Goal: Information Seeking & Learning: Learn about a topic

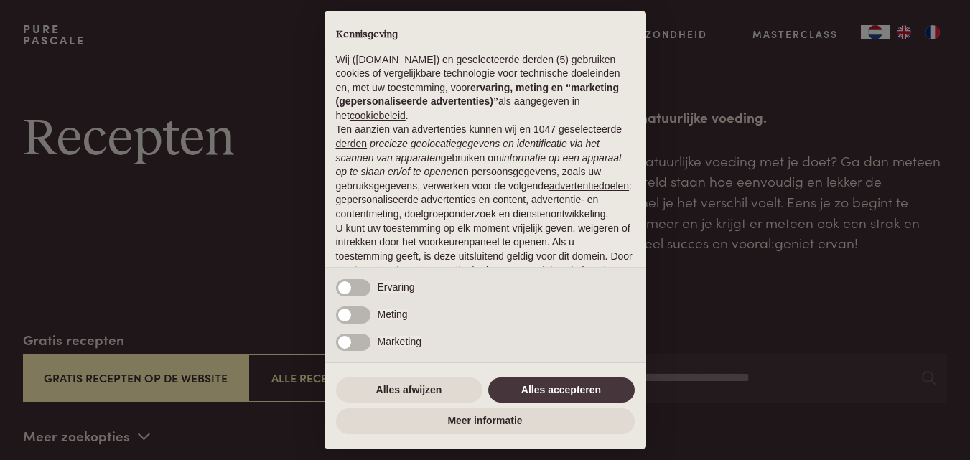
click at [777, 233] on div "× Kennisgeving Wij (purepascale.com) en geselecteerde derden (5) gebruiken cook…" at bounding box center [485, 230] width 970 height 460
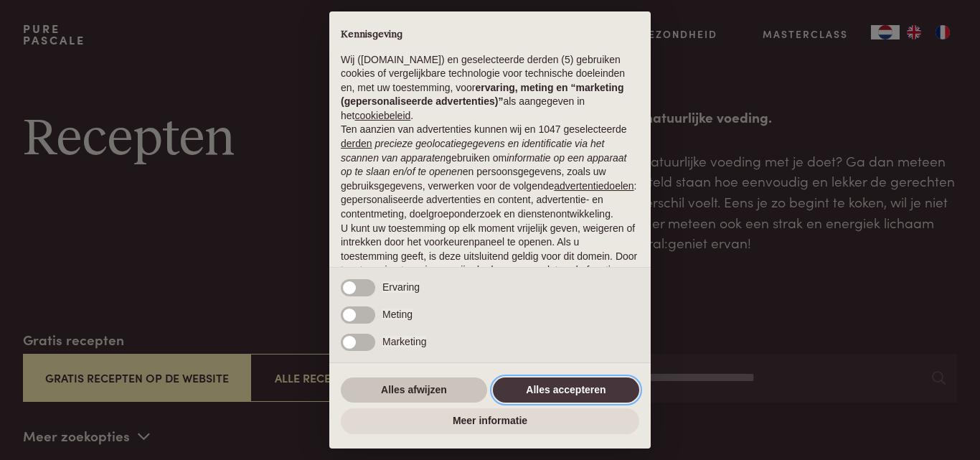
click at [543, 390] on button "Alles accepteren" at bounding box center [566, 391] width 146 height 26
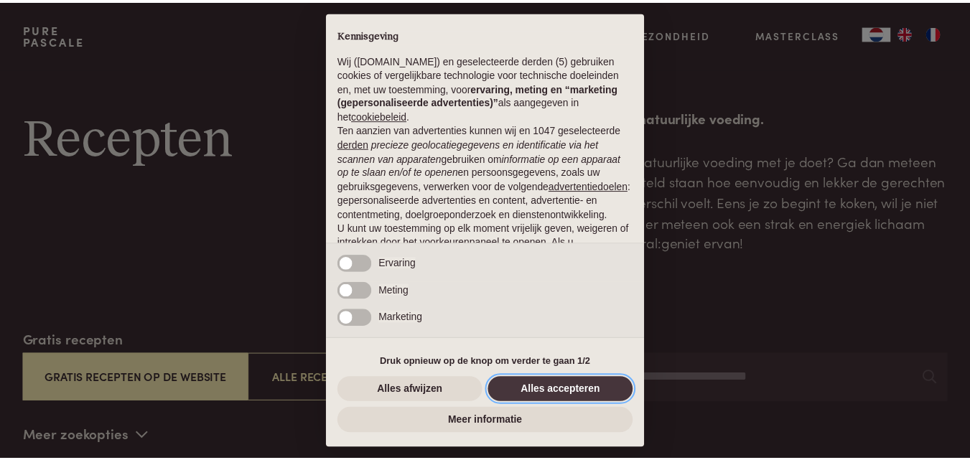
scroll to position [117, 0]
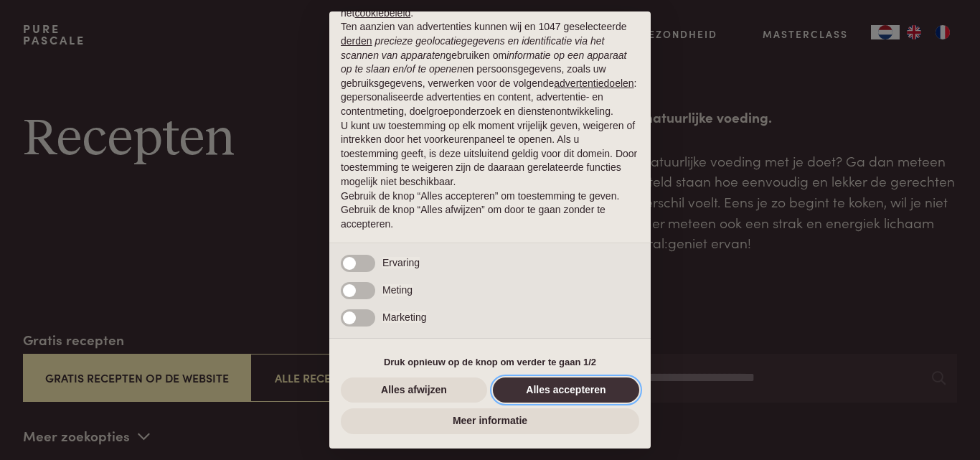
click at [578, 380] on button "Alles accepteren" at bounding box center [566, 391] width 146 height 26
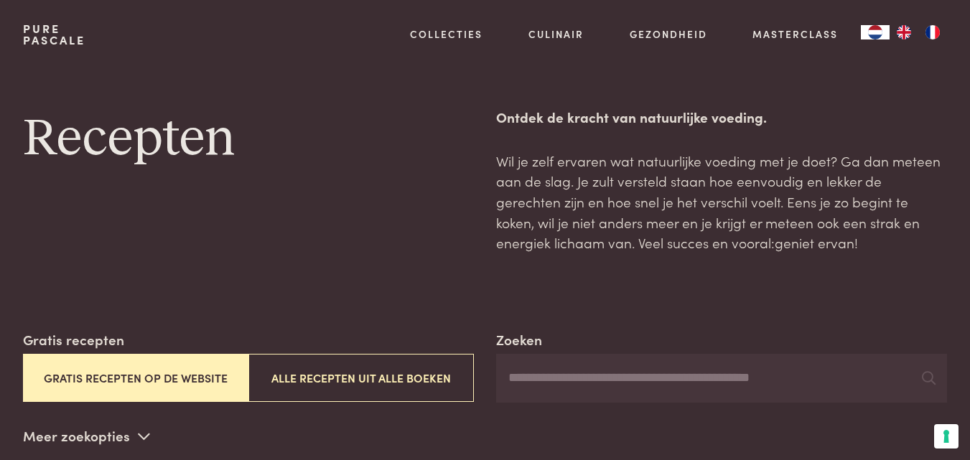
click at [546, 390] on input "Zoeken" at bounding box center [721, 378] width 451 height 49
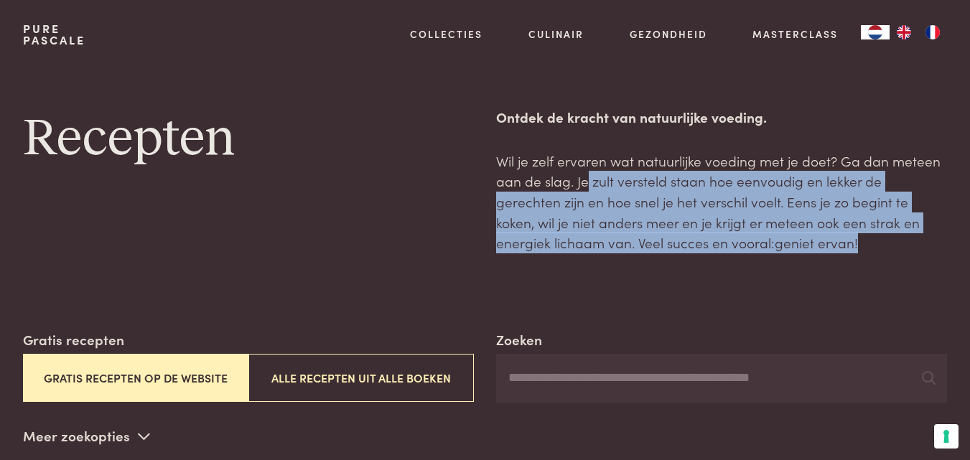
drag, startPoint x: 590, startPoint y: 183, endPoint x: 833, endPoint y: 263, distance: 256.0
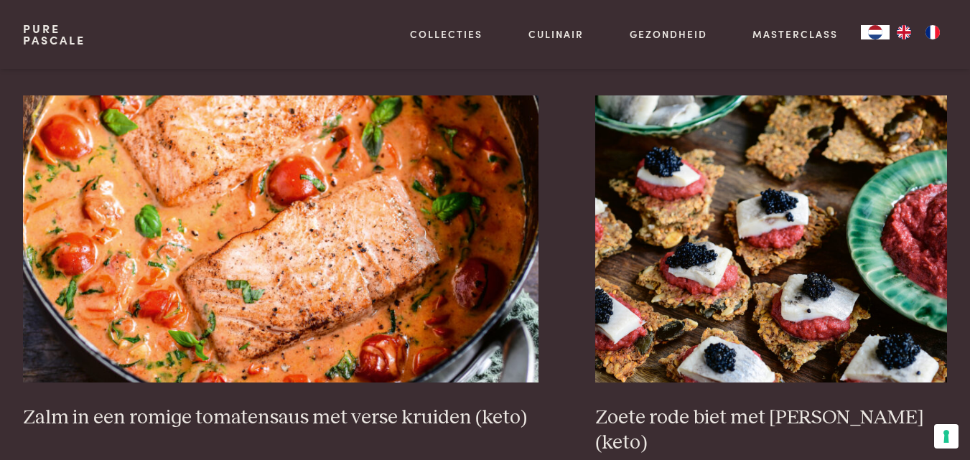
scroll to position [0, 0]
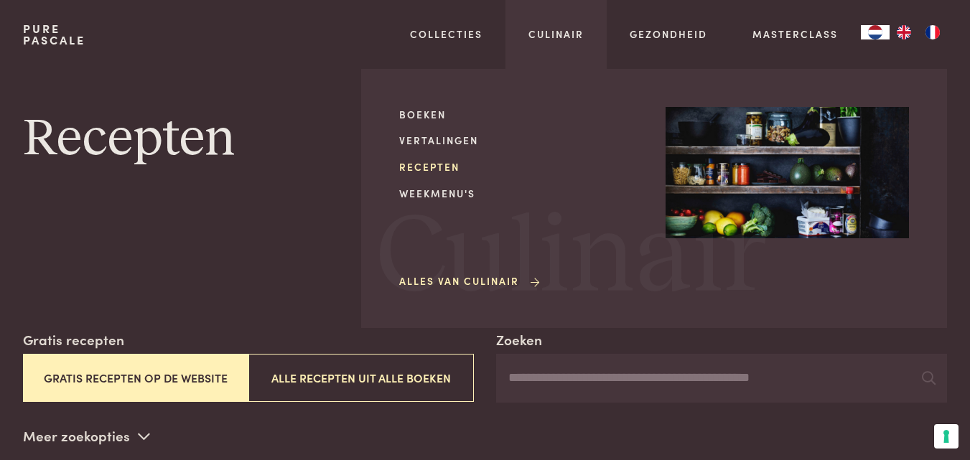
click at [424, 160] on link "Recepten" at bounding box center [520, 166] width 243 height 15
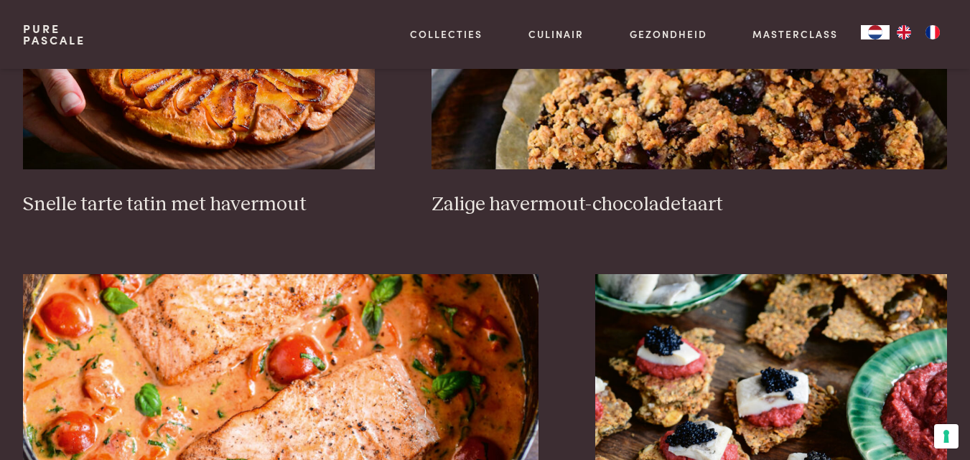
scroll to position [2405, 0]
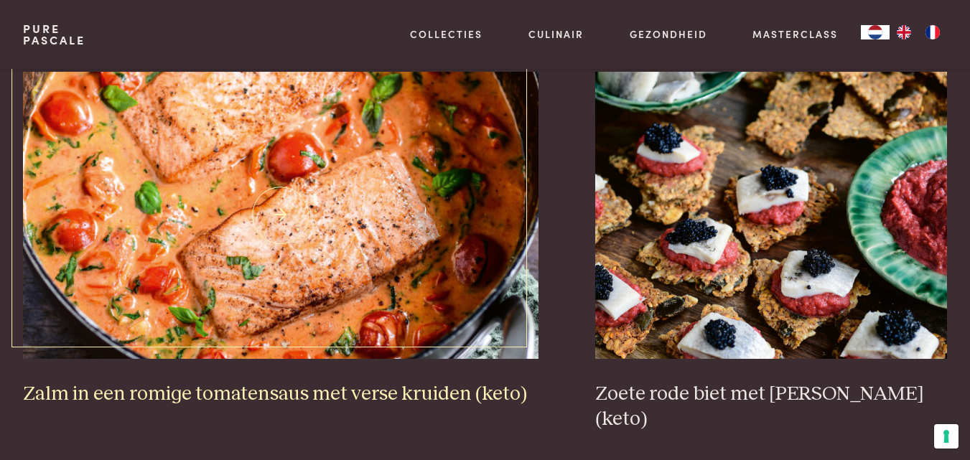
click at [294, 205] on img at bounding box center [280, 215] width 515 height 287
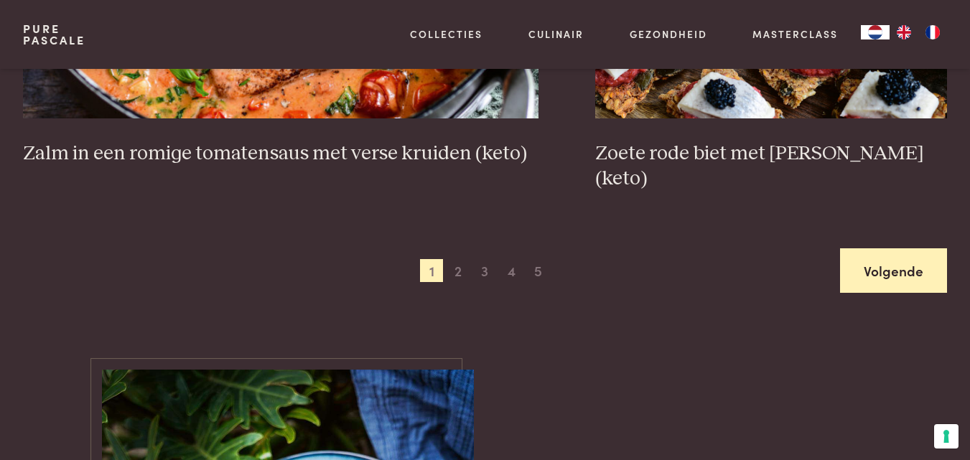
click at [901, 248] on link "Volgende" at bounding box center [893, 270] width 107 height 45
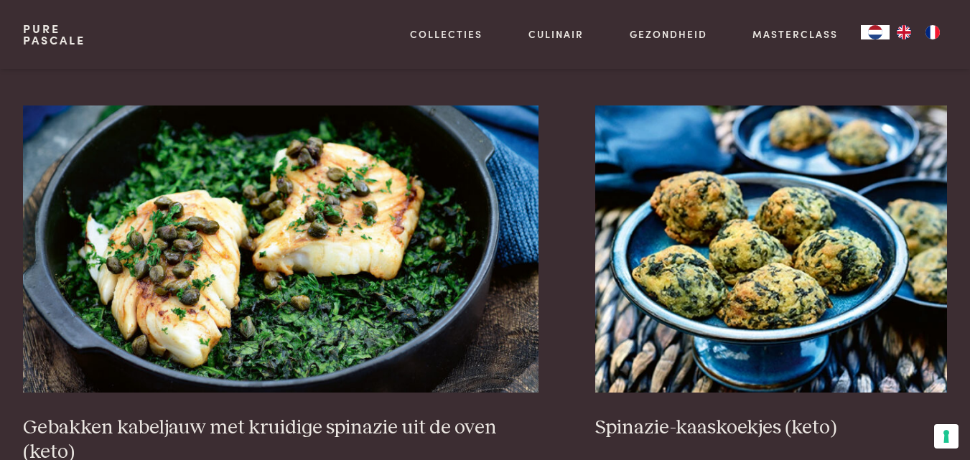
scroll to position [2557, 0]
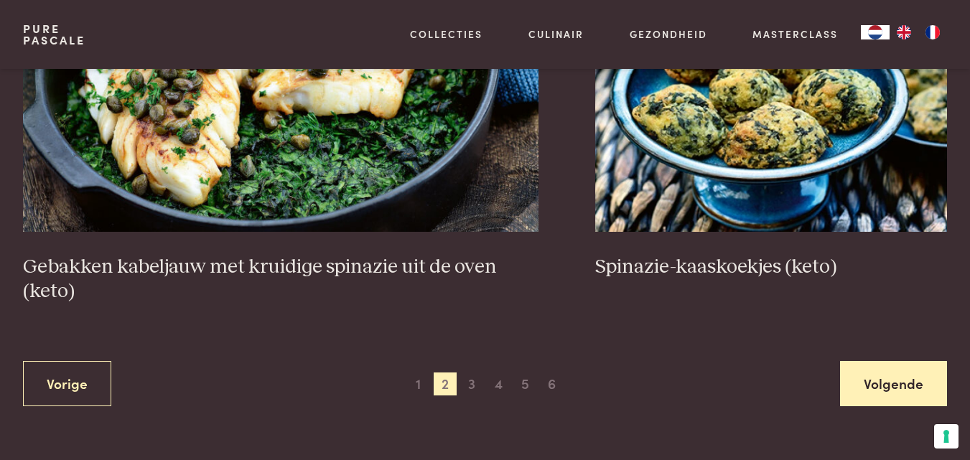
click at [883, 380] on link "Volgende" at bounding box center [893, 383] width 107 height 45
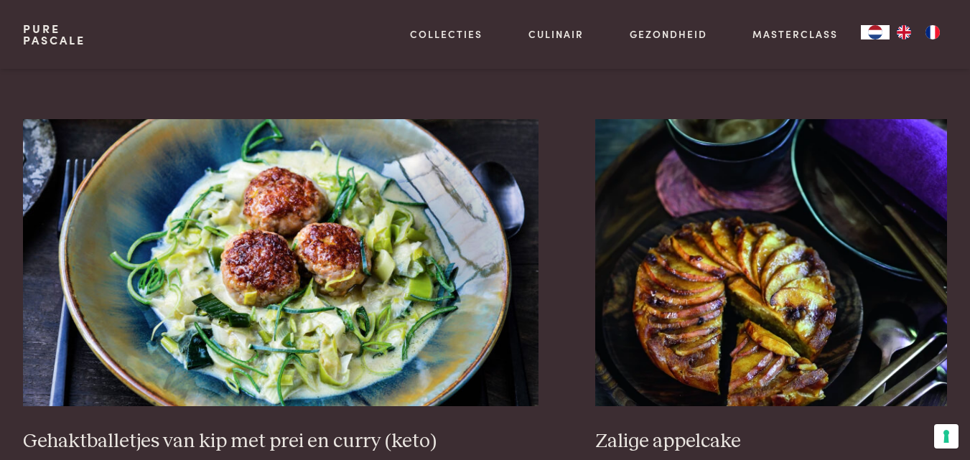
scroll to position [2442, 0]
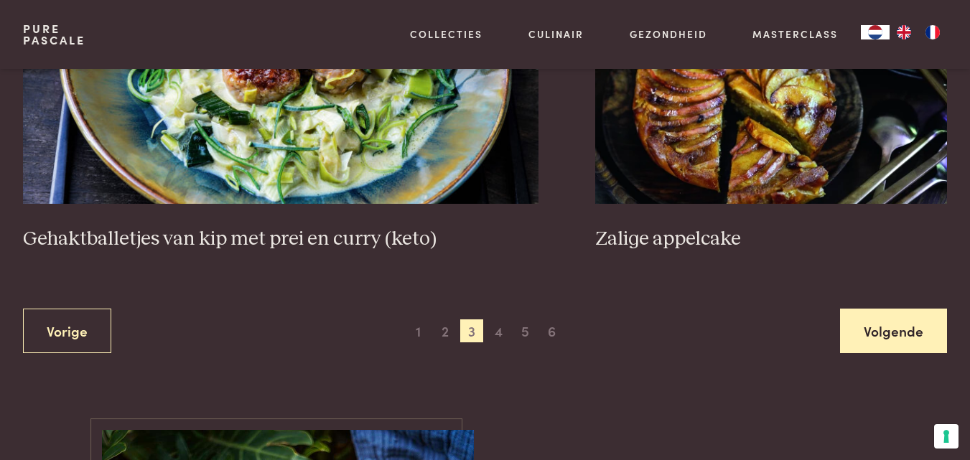
click at [873, 323] on link "Volgende" at bounding box center [893, 331] width 107 height 45
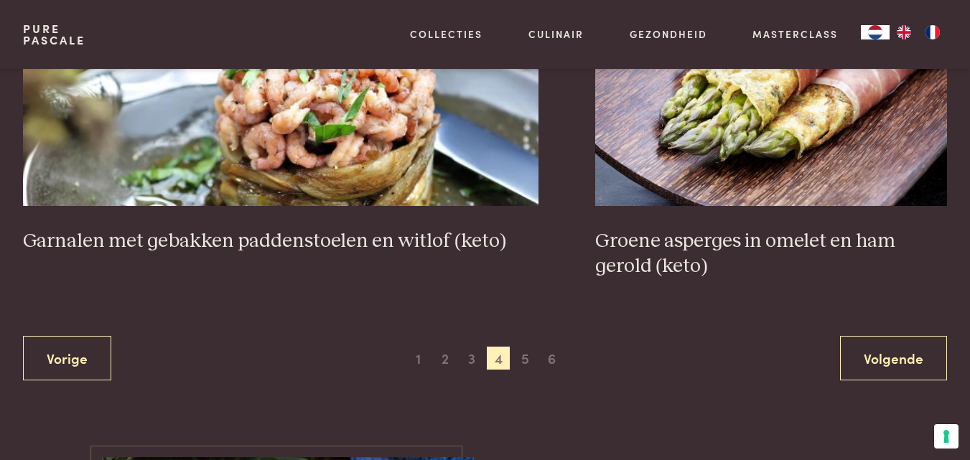
scroll to position [2568, 0]
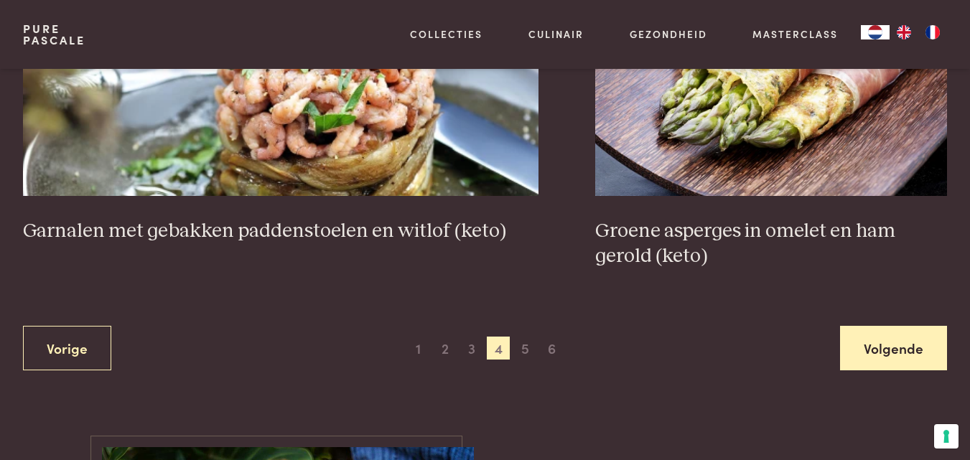
click at [896, 355] on link "Volgende" at bounding box center [893, 348] width 107 height 45
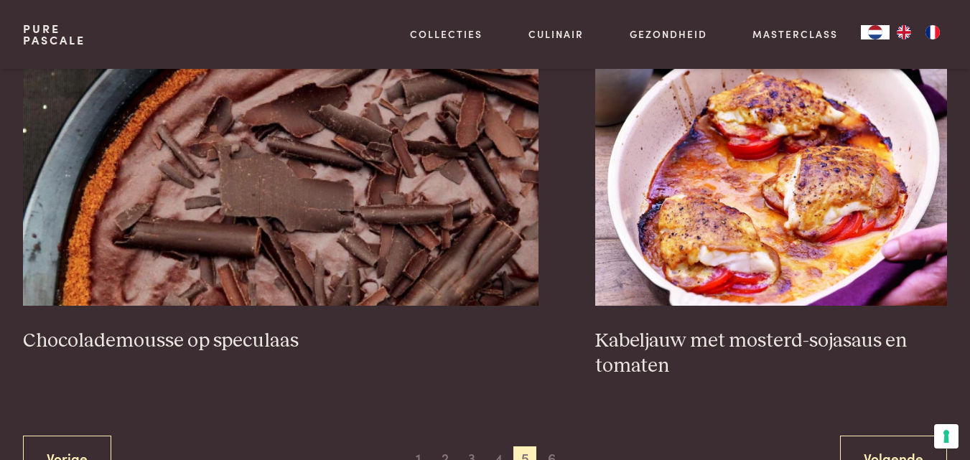
scroll to position [2518, 0]
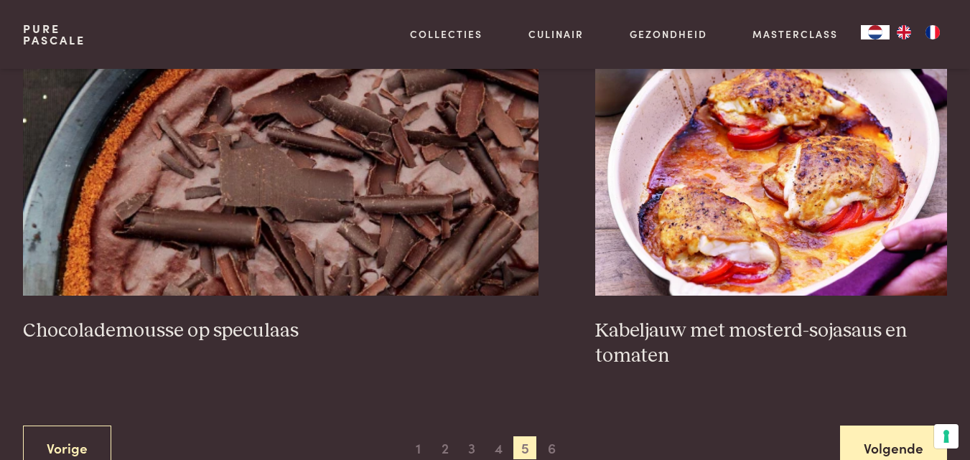
click at [883, 426] on link "Volgende" at bounding box center [893, 448] width 107 height 45
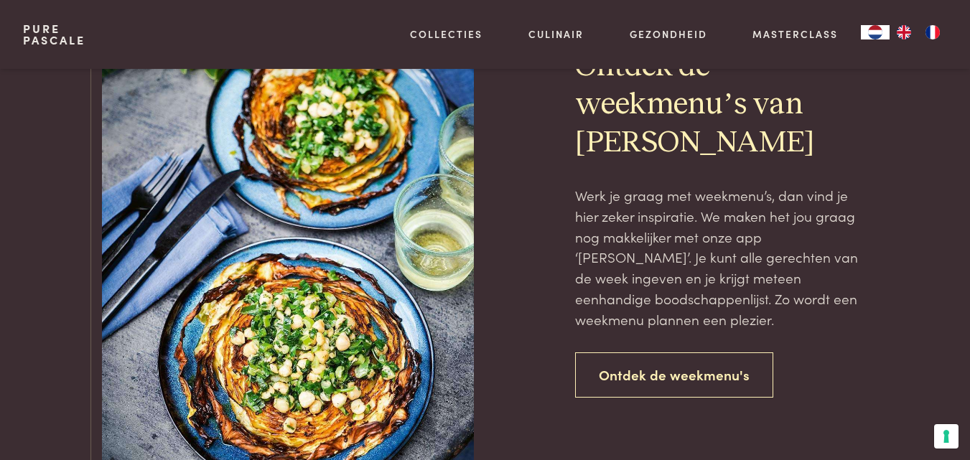
scroll to position [1075, 0]
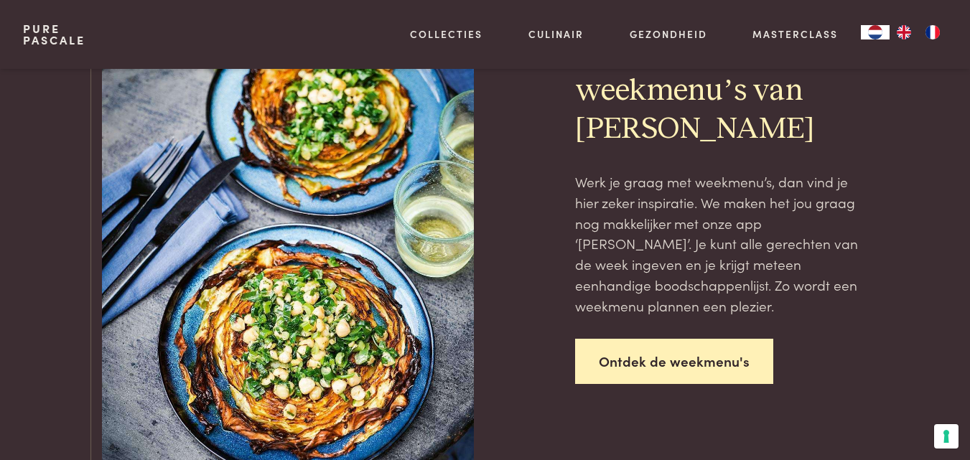
click at [650, 359] on link "Ontdek de weekmenu's" at bounding box center [674, 361] width 198 height 45
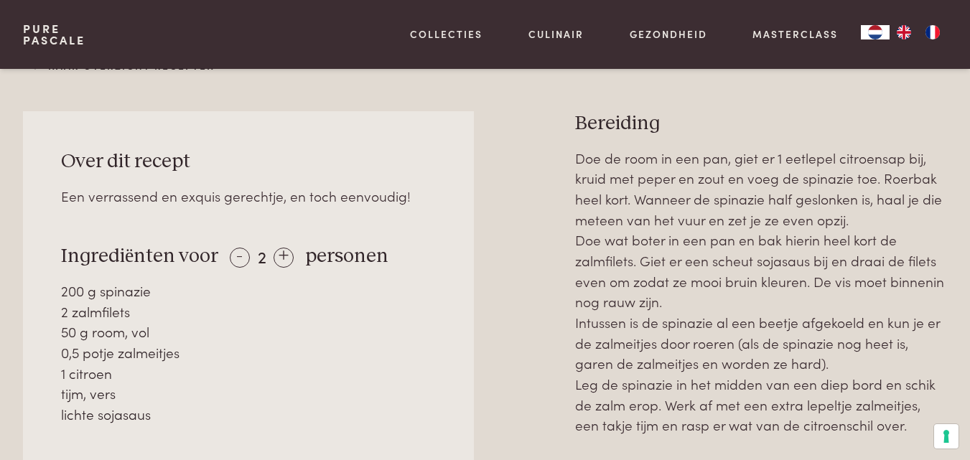
scroll to position [570, 0]
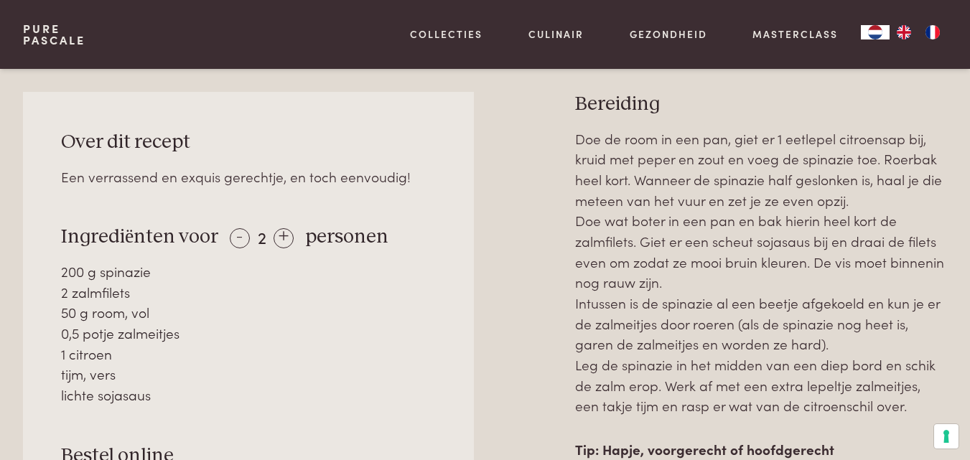
drag, startPoint x: 78, startPoint y: 285, endPoint x: 194, endPoint y: 407, distance: 168.5
click at [194, 407] on div "Over dit recept Een verrassend en exquis gerechtje, en toch eenvoudig! Ingredië…" at bounding box center [248, 335] width 451 height 487
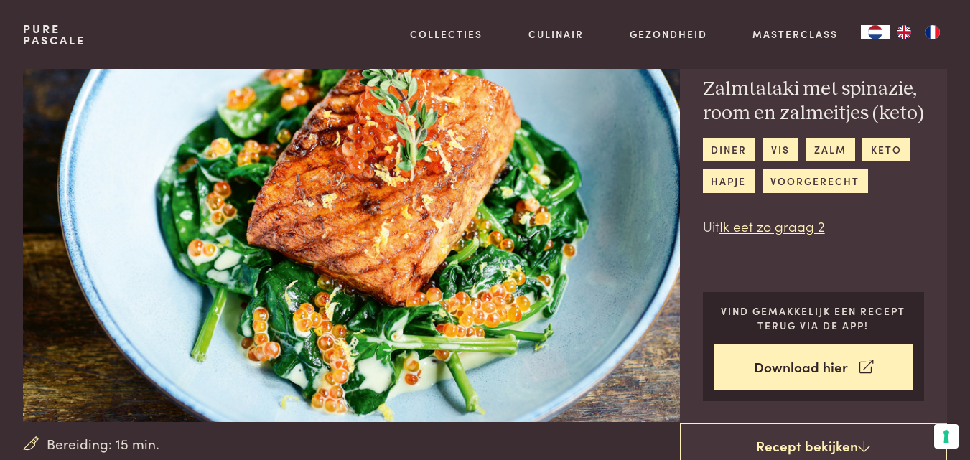
scroll to position [10, 0]
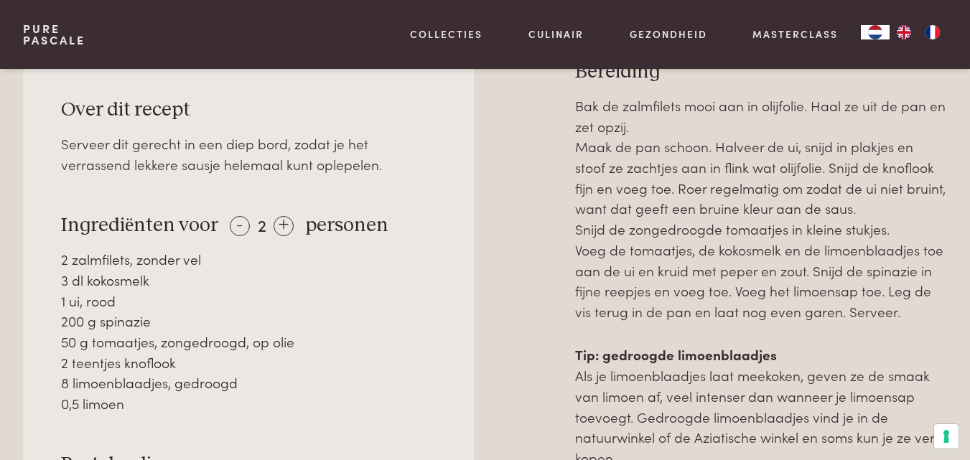
scroll to position [640, 0]
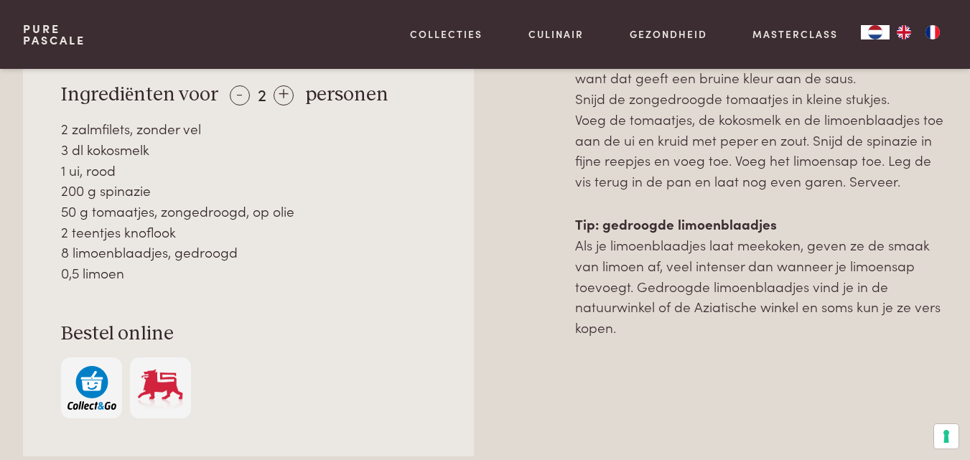
drag, startPoint x: 114, startPoint y: 135, endPoint x: 178, endPoint y: 205, distance: 95.0
click at [178, 205] on div "2 zalmfilets, zonder vel 3 dl kokosmelk 1 ui, rood 200 g spinazie 50 g tomaatje…" at bounding box center [248, 200] width 374 height 165
click at [178, 205] on div "50 g tomaatjes, zongedroogd, op olie" at bounding box center [248, 211] width 374 height 21
drag, startPoint x: 62, startPoint y: 132, endPoint x: 312, endPoint y: 222, distance: 266.1
click at [312, 222] on div "2 zalmfilets, zonder vel 3 dl kokosmelk 1 ui, rood 200 g spinazie 50 g tomaatje…" at bounding box center [248, 200] width 374 height 165
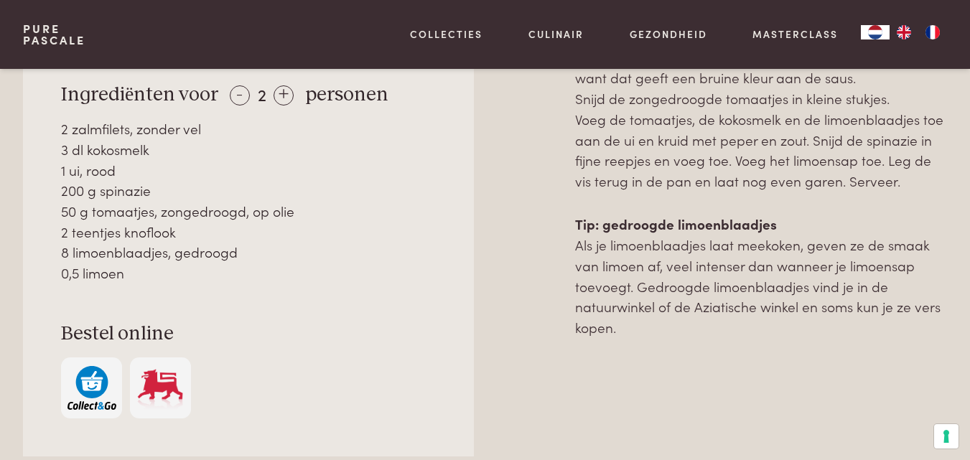
click at [312, 222] on div "2 teentjes knoflook" at bounding box center [248, 232] width 374 height 21
drag, startPoint x: 112, startPoint y: 213, endPoint x: 195, endPoint y: 228, distance: 84.6
click at [195, 228] on div "2 zalmfilets, zonder vel 3 dl kokosmelk 1 ui, rood 200 g spinazie 50 g tomaatje…" at bounding box center [248, 200] width 374 height 165
click at [195, 228] on div "2 teentjes knoflook" at bounding box center [248, 232] width 374 height 21
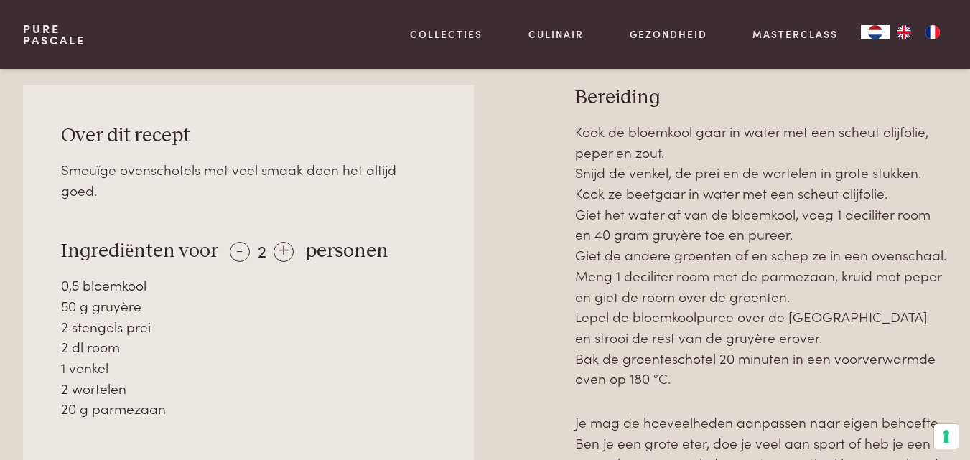
scroll to position [606, 0]
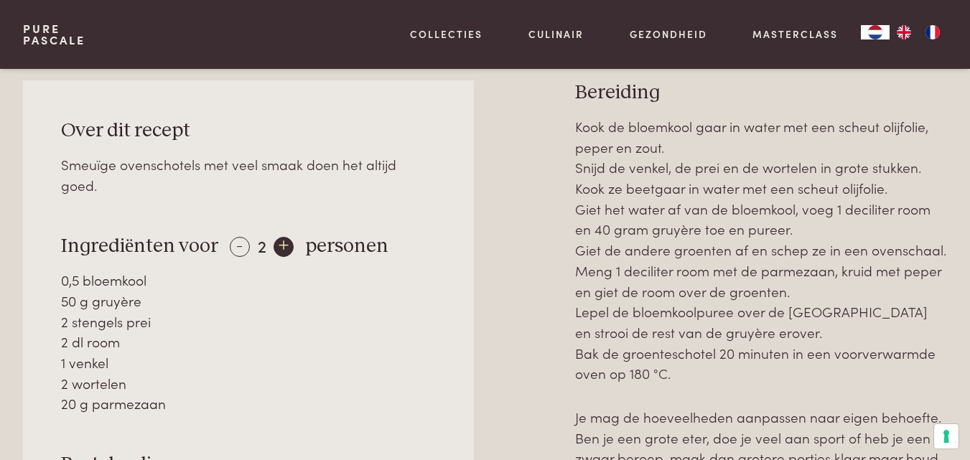
click at [281, 237] on div "+" at bounding box center [283, 247] width 20 height 20
click at [232, 237] on div "-" at bounding box center [240, 247] width 20 height 20
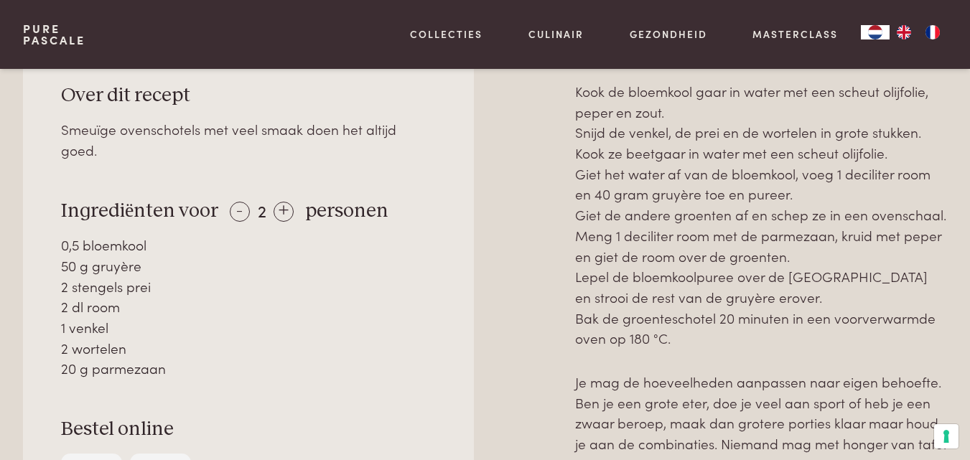
scroll to position [648, 0]
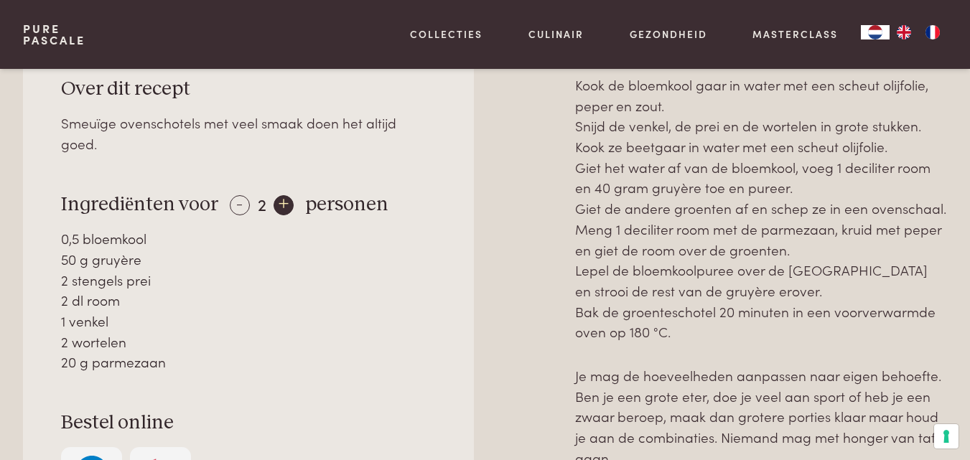
click at [277, 195] on div "+" at bounding box center [283, 205] width 20 height 20
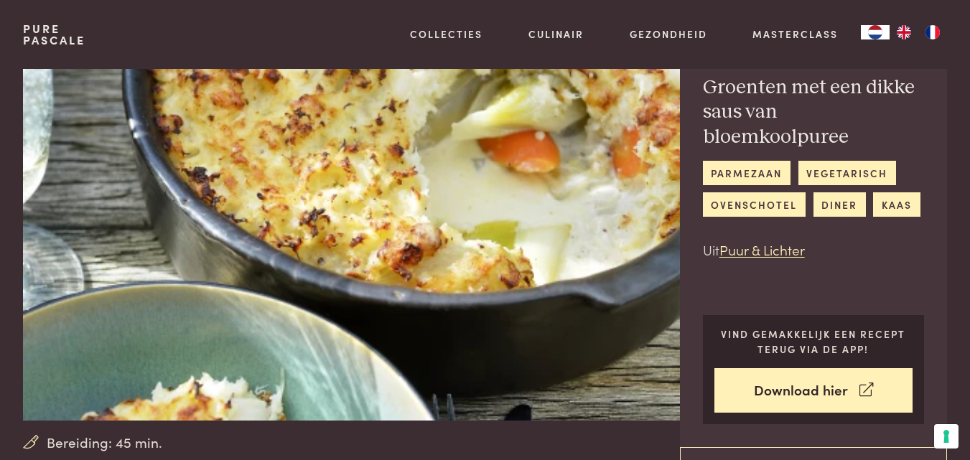
scroll to position [0, 0]
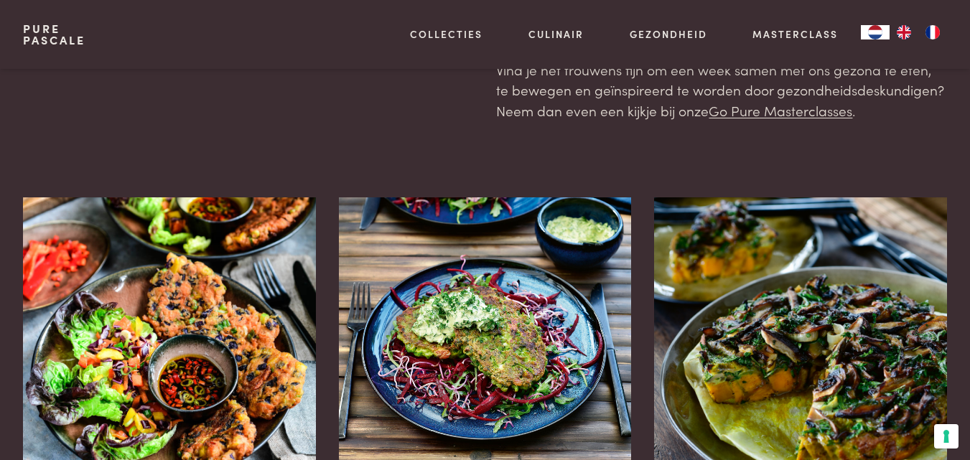
scroll to position [324, 0]
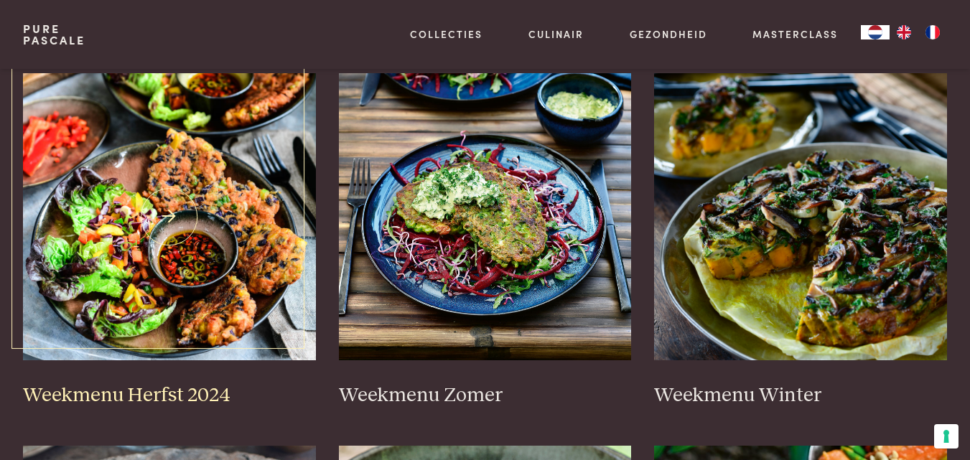
click at [204, 182] on img at bounding box center [169, 216] width 293 height 287
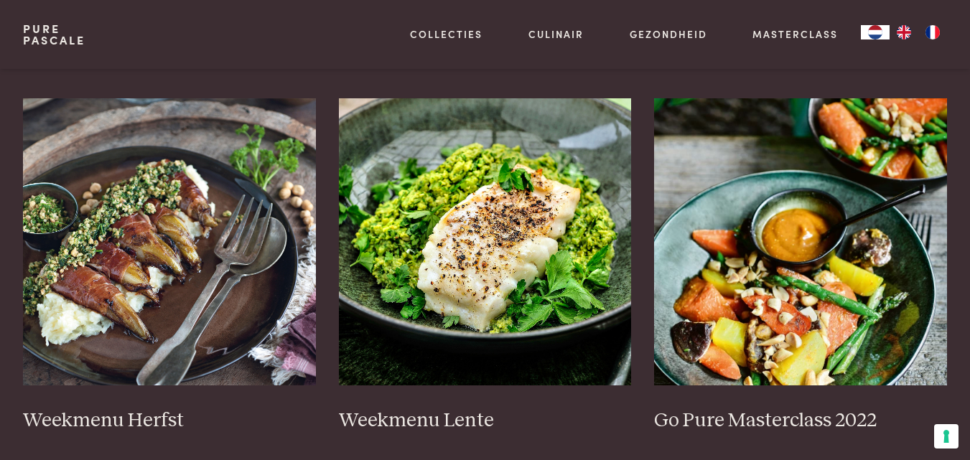
scroll to position [679, 0]
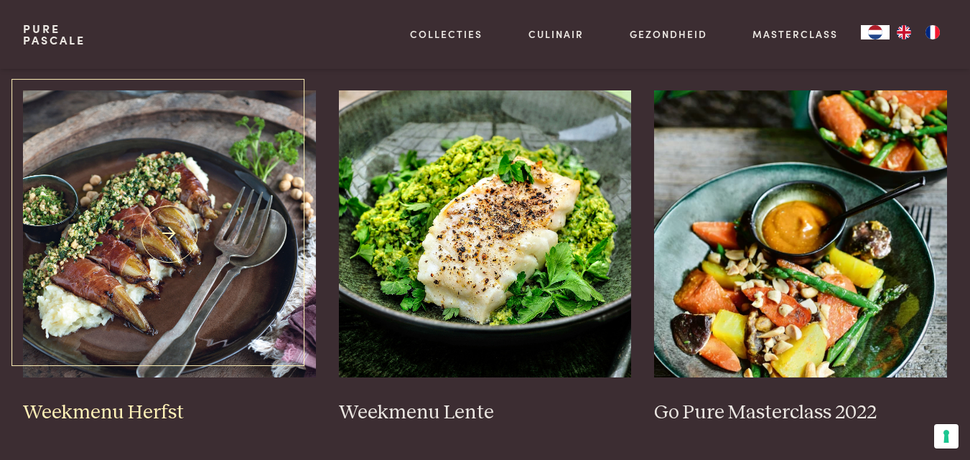
click at [202, 156] on img at bounding box center [169, 233] width 293 height 287
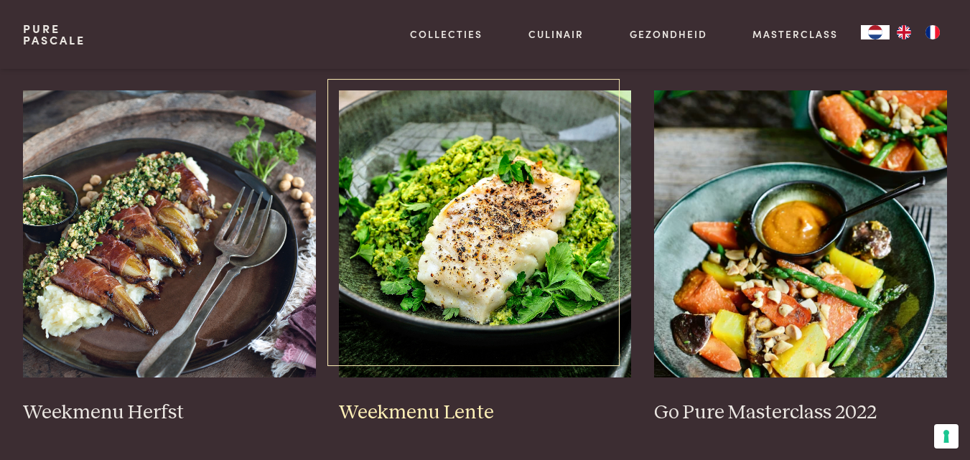
click at [549, 265] on img at bounding box center [485, 233] width 293 height 287
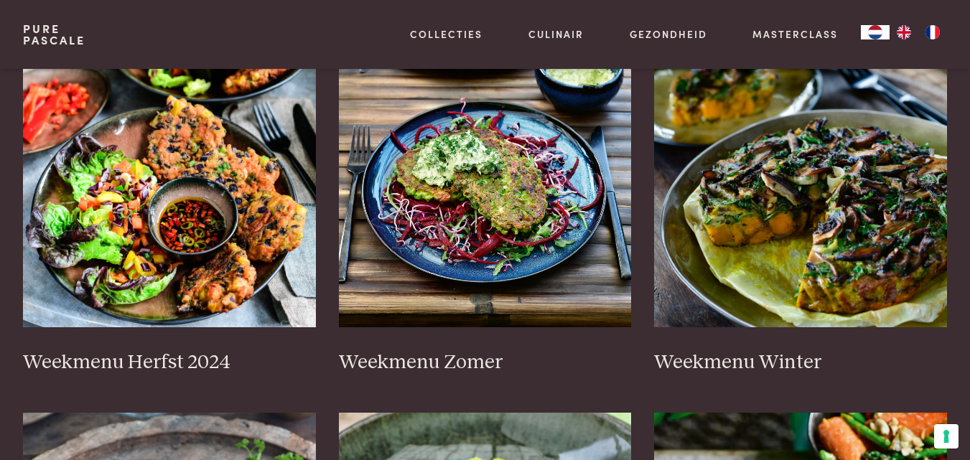
scroll to position [340, 0]
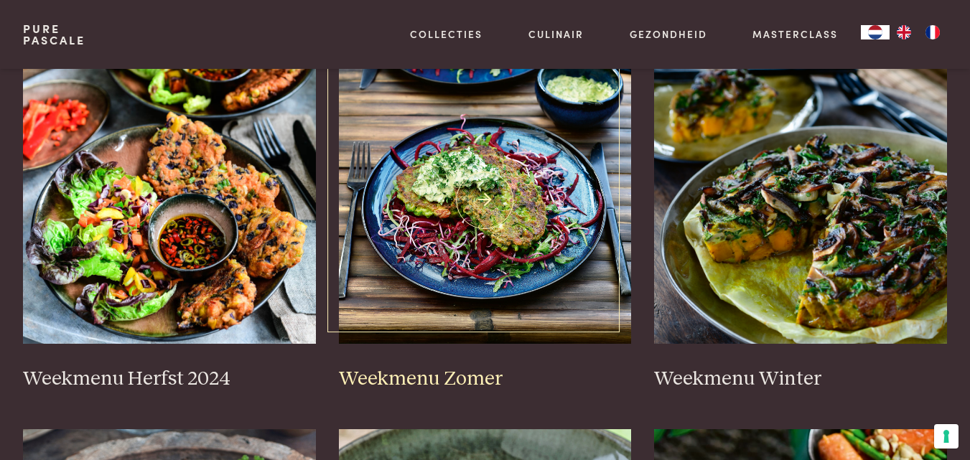
click at [390, 186] on img at bounding box center [485, 200] width 293 height 287
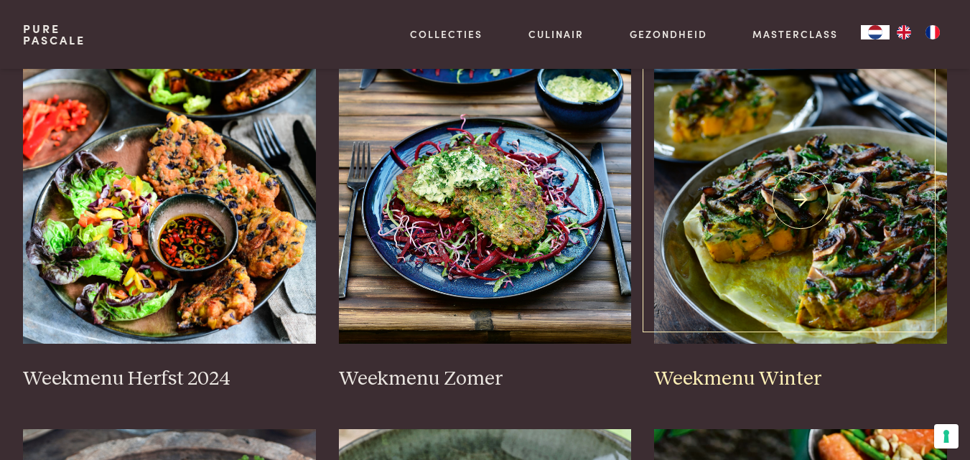
click at [749, 203] on img at bounding box center [800, 200] width 293 height 287
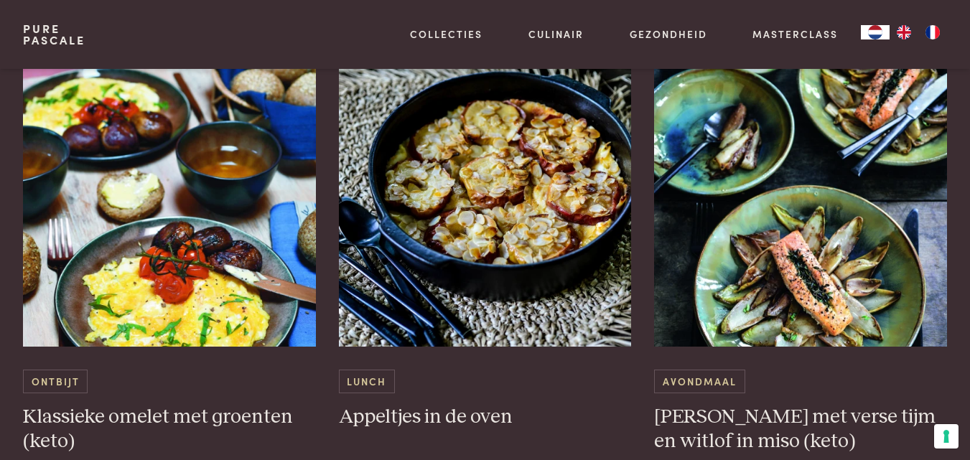
scroll to position [4391, 0]
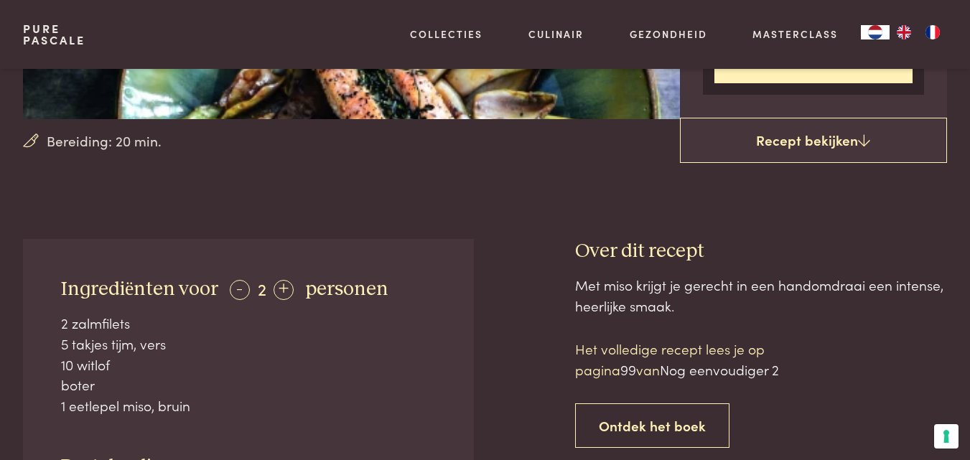
scroll to position [367, 0]
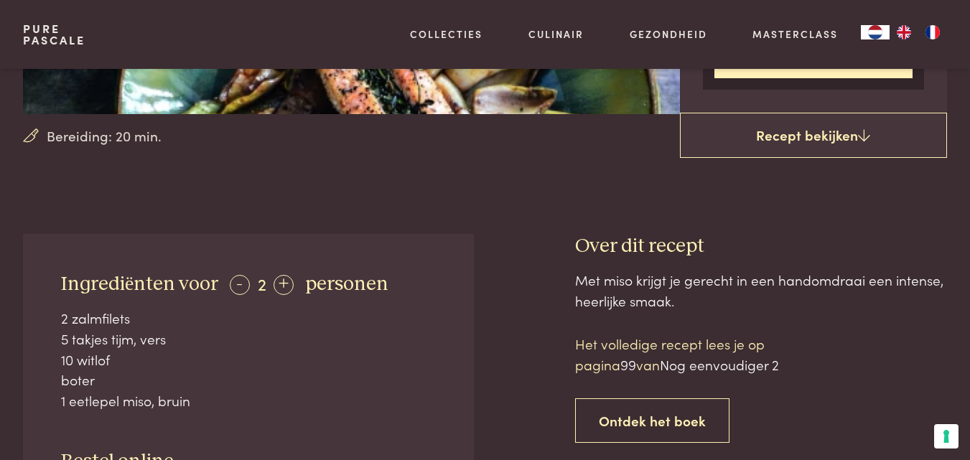
drag, startPoint x: 0, startPoint y: 0, endPoint x: 980, endPoint y: 104, distance: 985.2
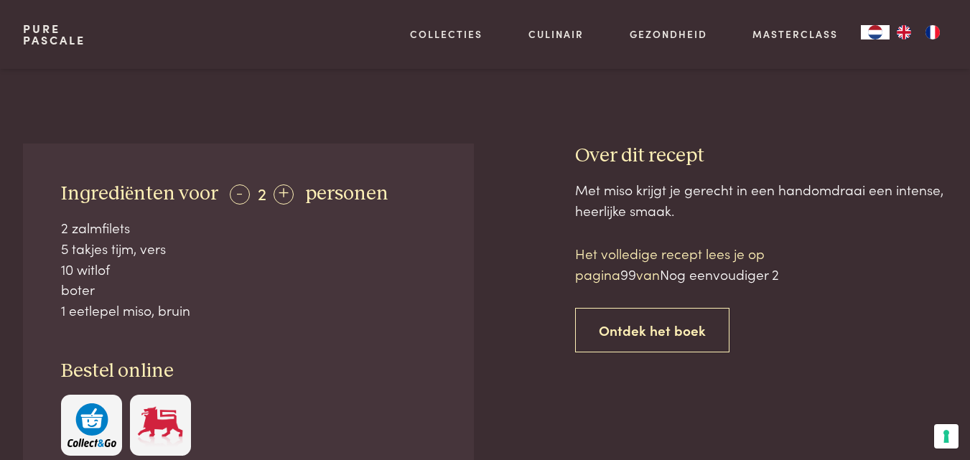
scroll to position [482, 0]
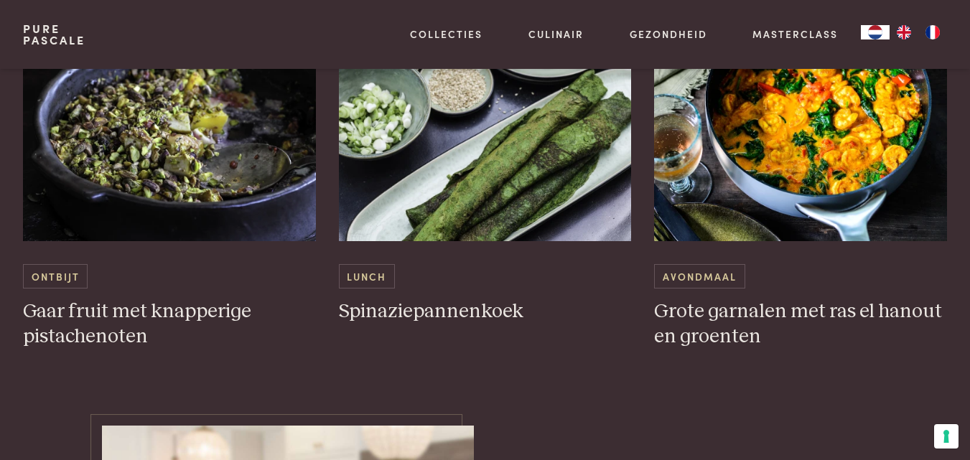
scroll to position [4521, 0]
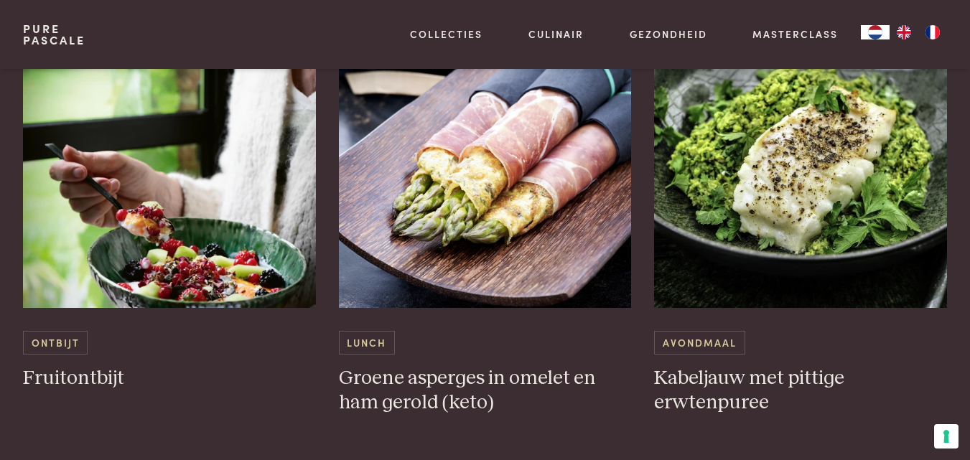
scroll to position [1545, 0]
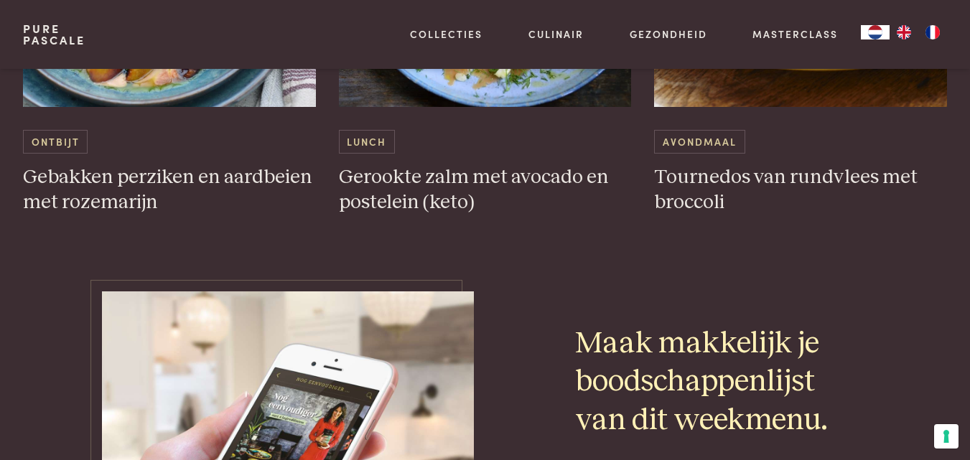
scroll to position [4690, 0]
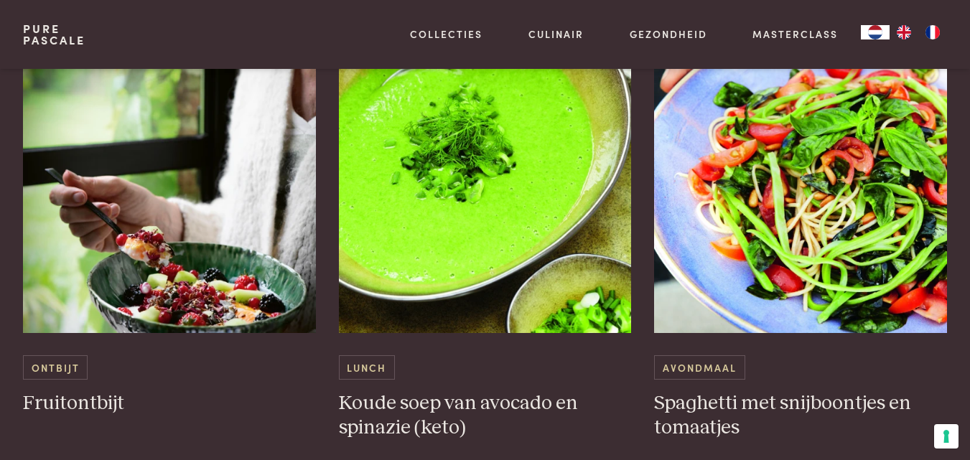
scroll to position [1471, 0]
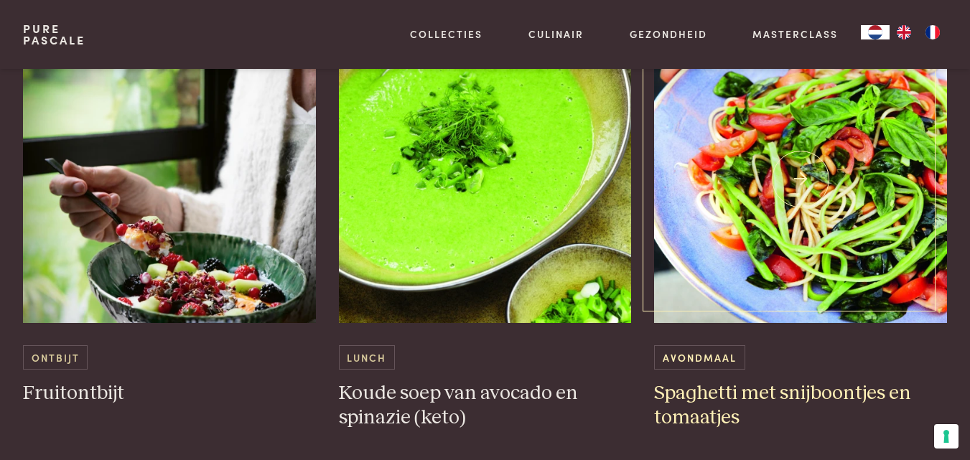
click at [747, 210] on img at bounding box center [800, 179] width 293 height 287
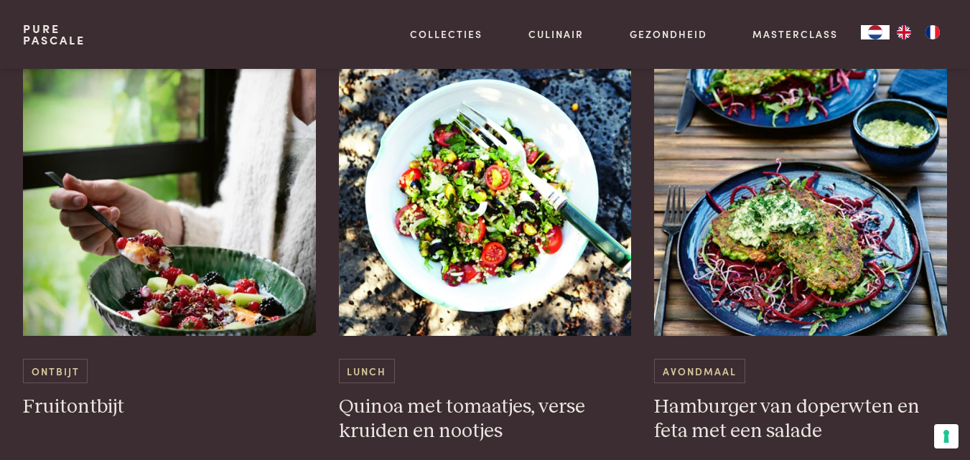
scroll to position [2616, 0]
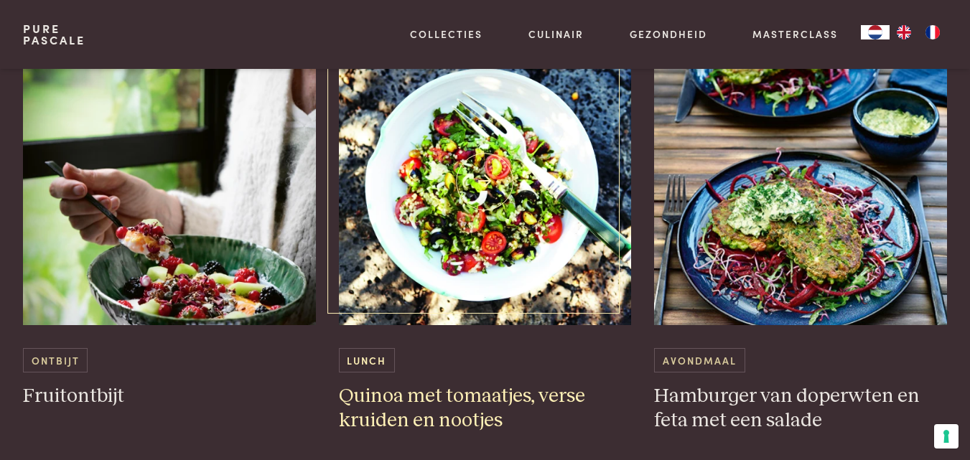
click at [453, 202] on img at bounding box center [485, 181] width 293 height 287
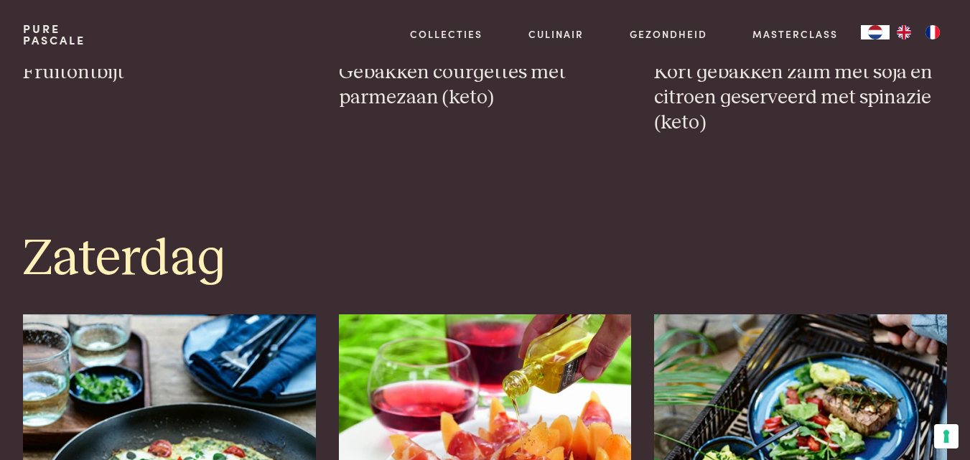
scroll to position [0, 0]
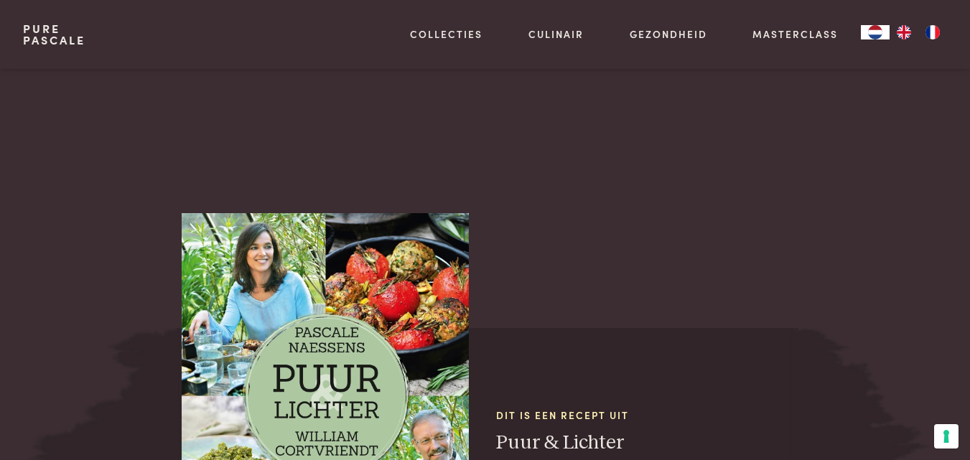
scroll to position [1139, 0]
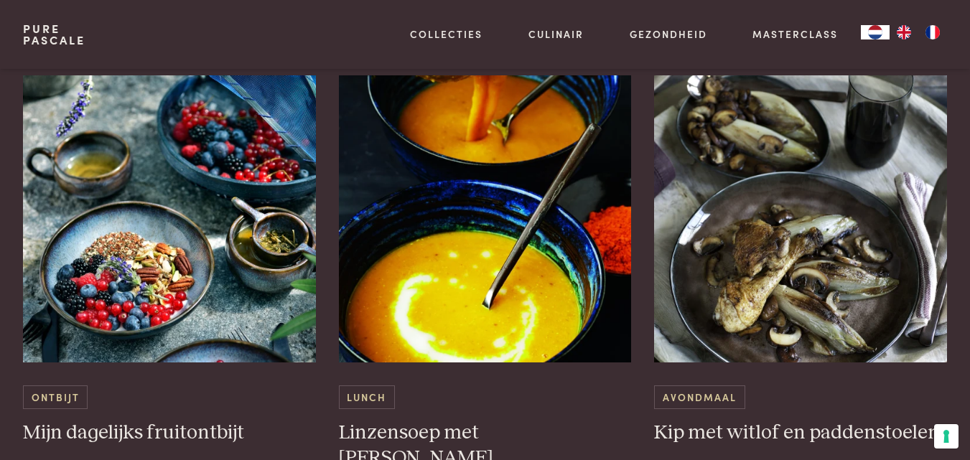
scroll to position [916, 0]
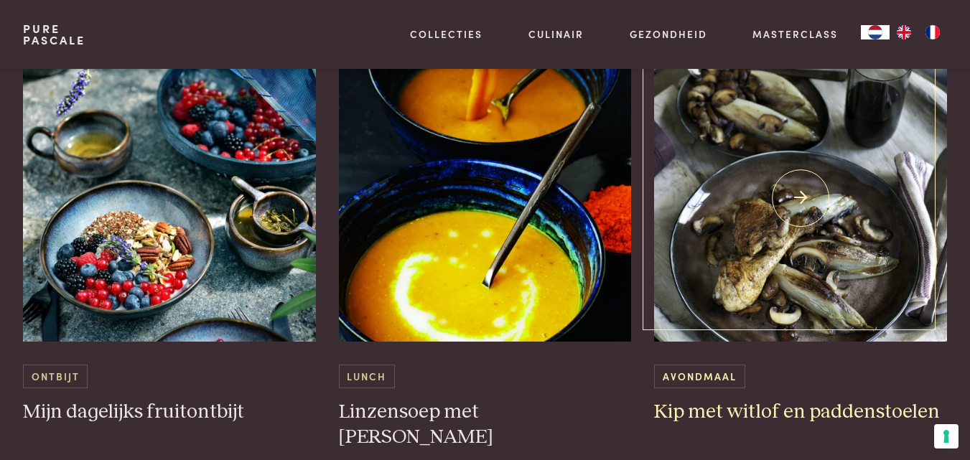
click at [793, 152] on img at bounding box center [800, 198] width 293 height 287
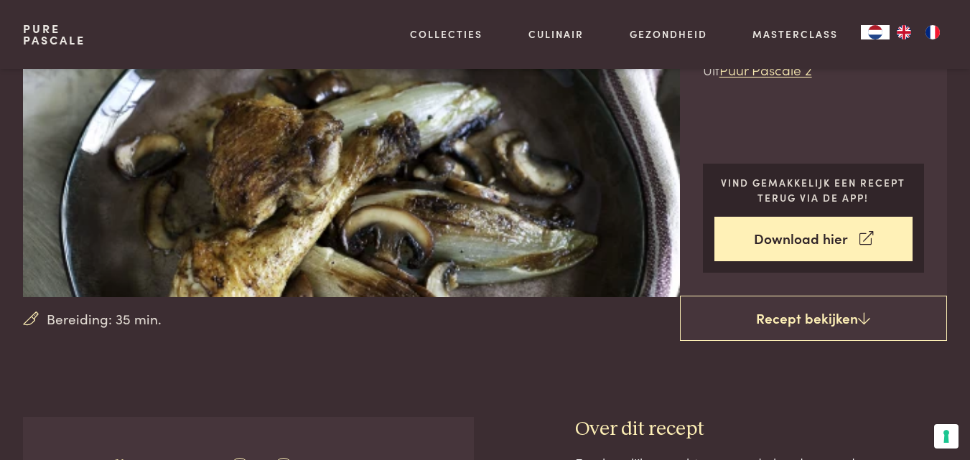
scroll to position [144, 0]
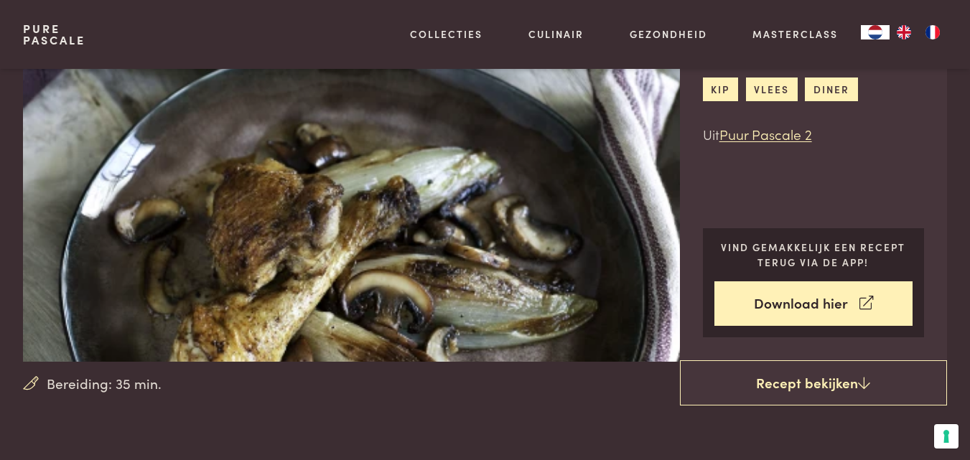
scroll to position [129, 0]
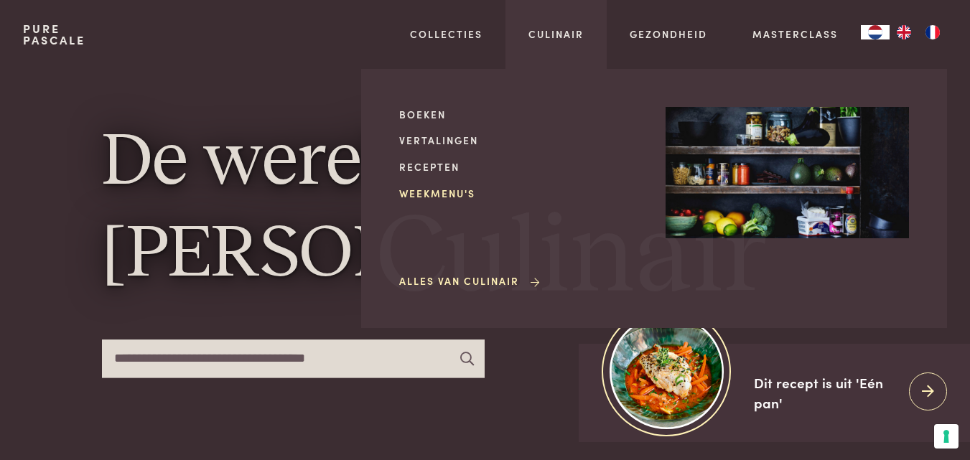
click at [434, 189] on link "Weekmenu's" at bounding box center [520, 193] width 243 height 15
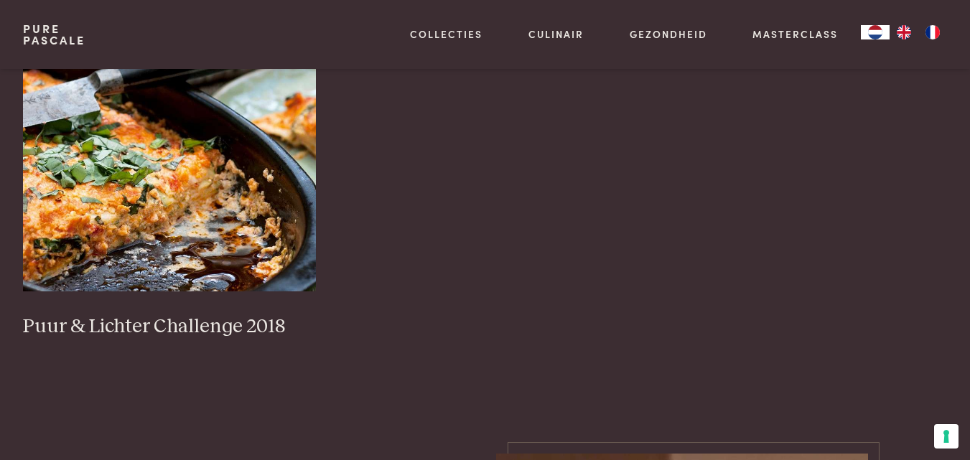
scroll to position [1478, 0]
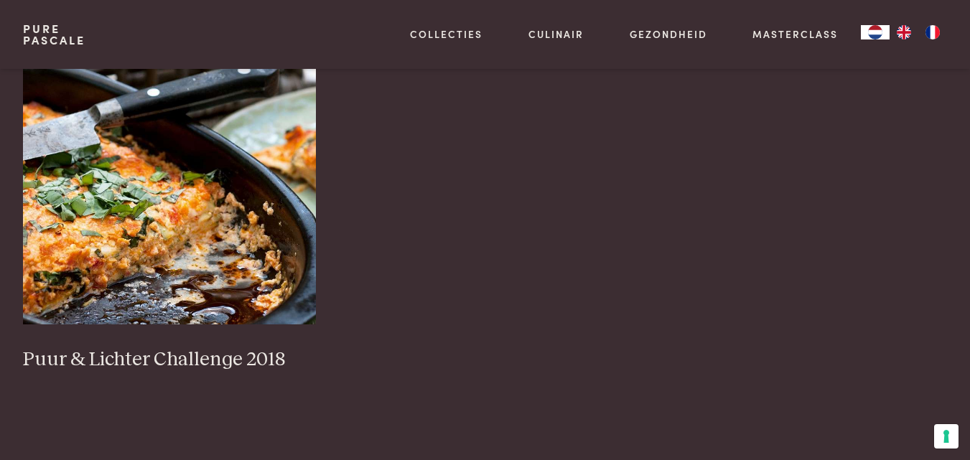
drag, startPoint x: 0, startPoint y: 0, endPoint x: 980, endPoint y: 182, distance: 996.4
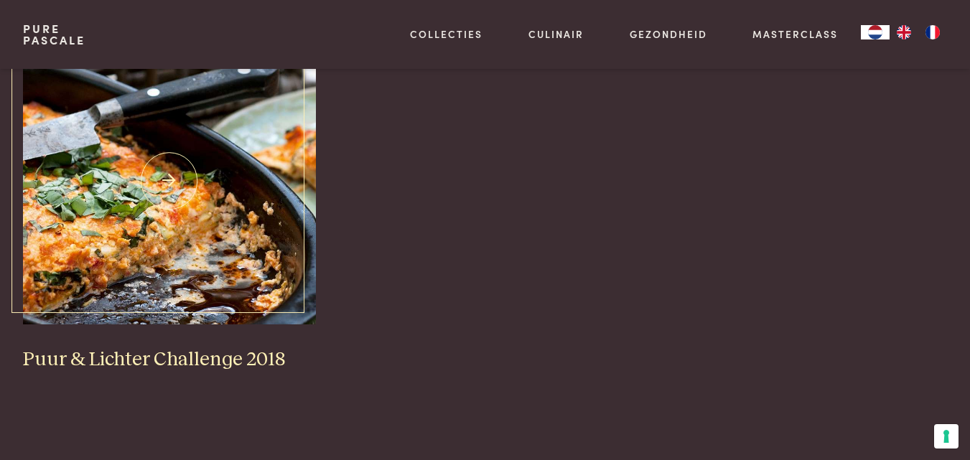
click at [195, 190] on img at bounding box center [169, 180] width 293 height 287
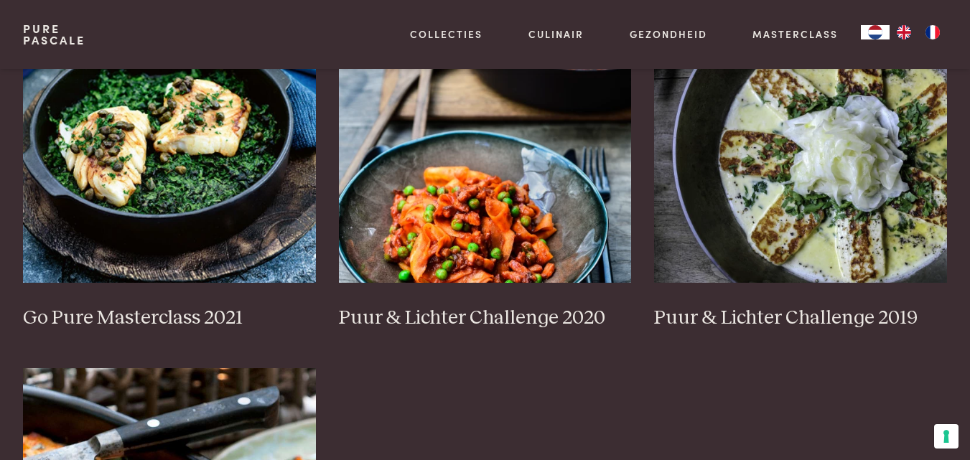
scroll to position [1138, 0]
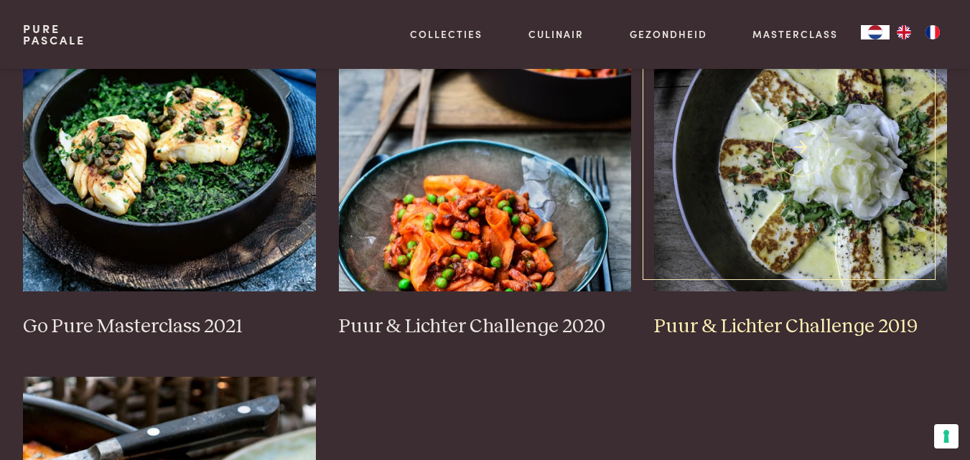
click at [767, 177] on img at bounding box center [800, 147] width 293 height 287
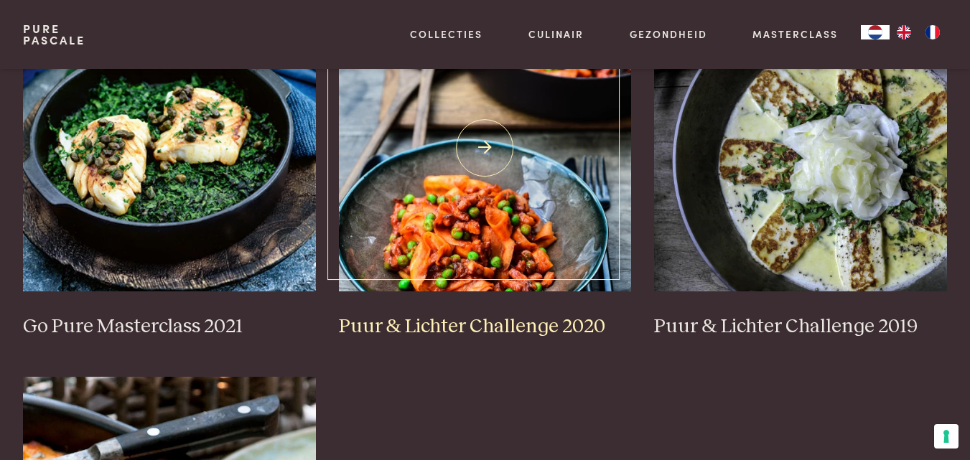
click at [421, 121] on img at bounding box center [485, 147] width 293 height 287
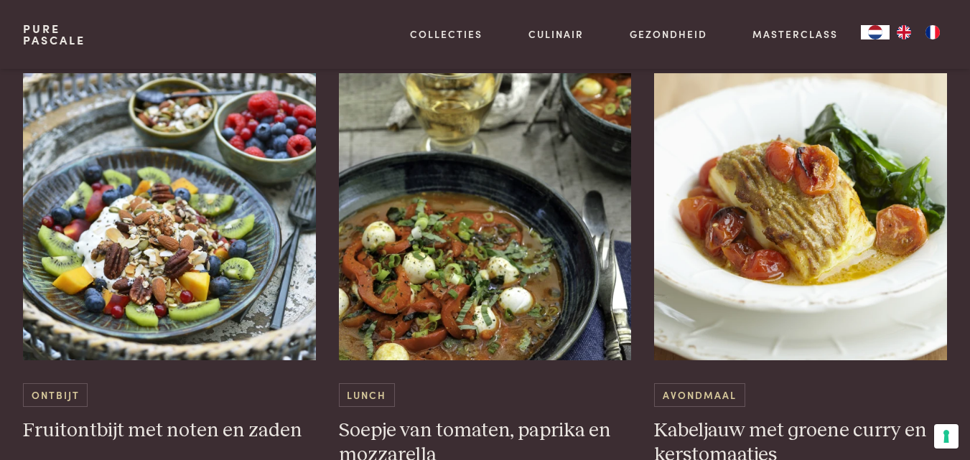
scroll to position [4907, 0]
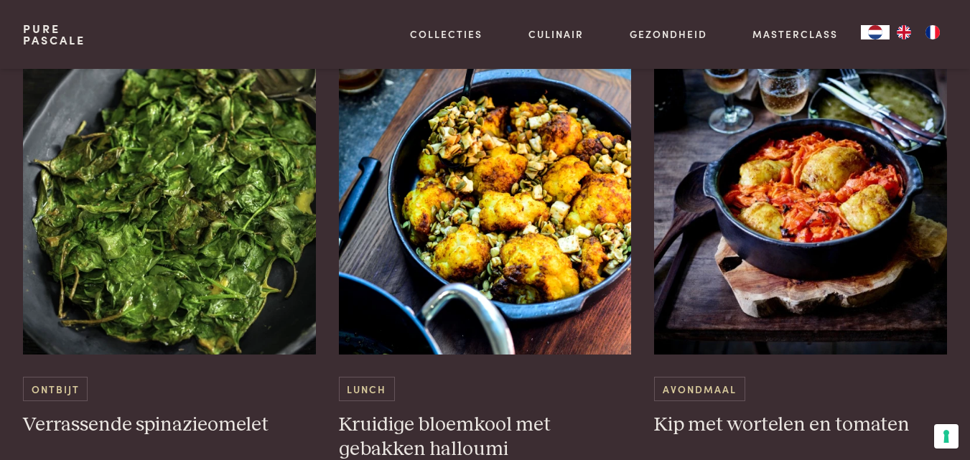
scroll to position [4361, 0]
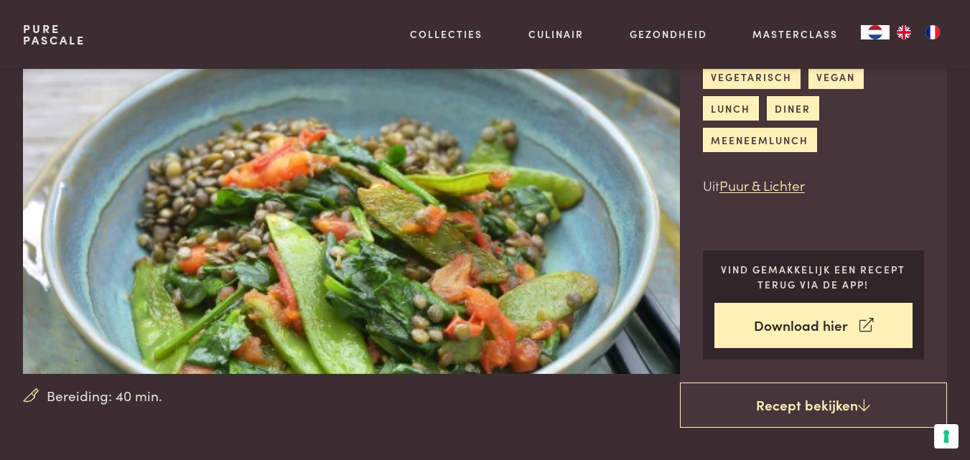
scroll to position [112, 0]
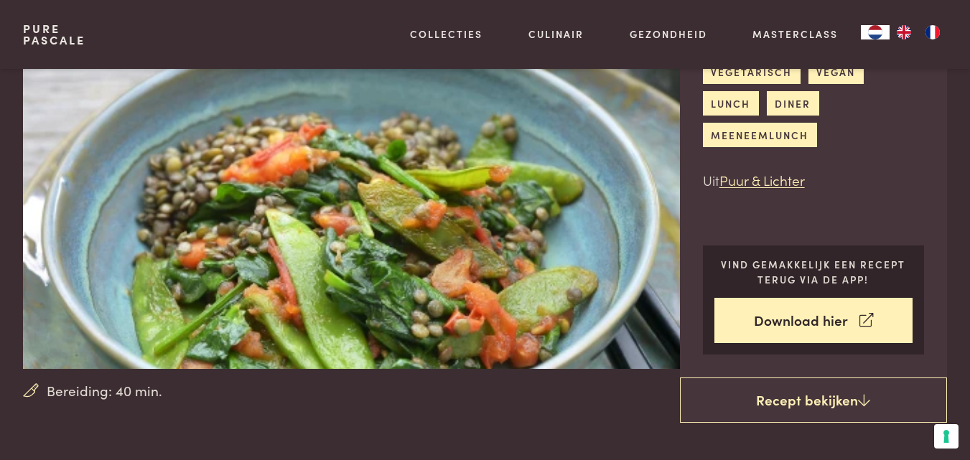
drag, startPoint x: 0, startPoint y: 0, endPoint x: 980, endPoint y: 47, distance: 980.8
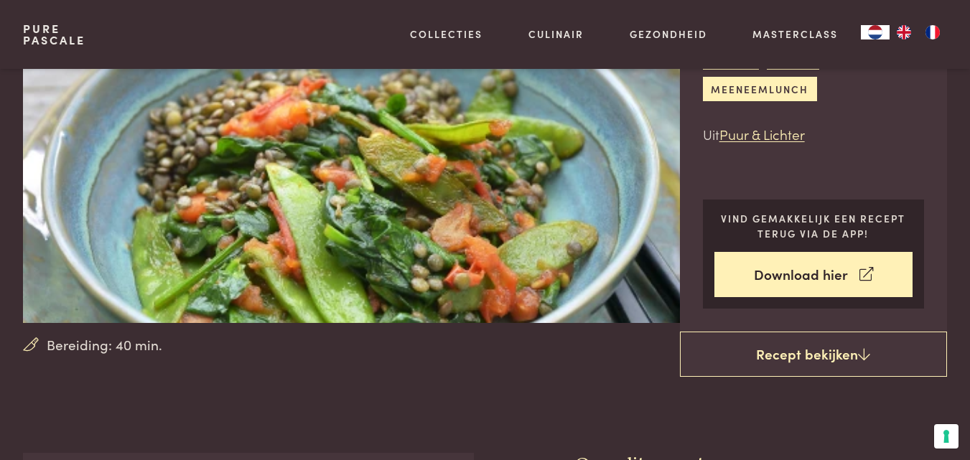
scroll to position [122, 0]
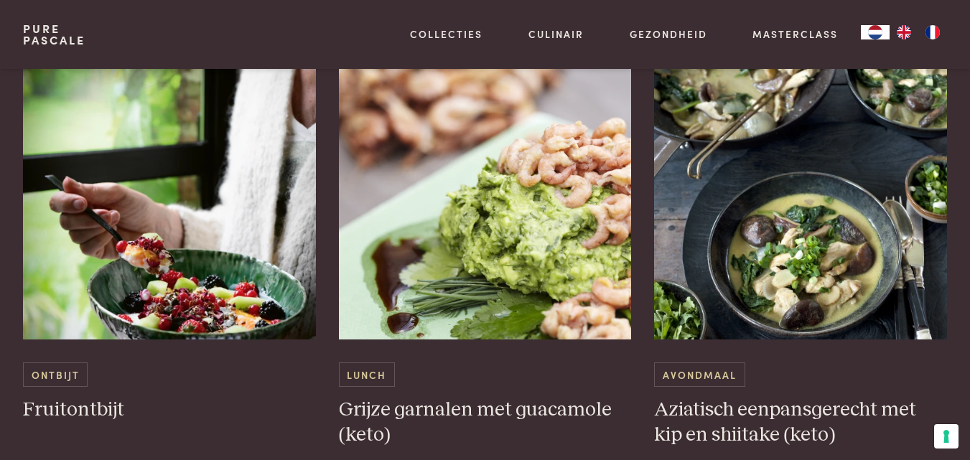
scroll to position [849, 0]
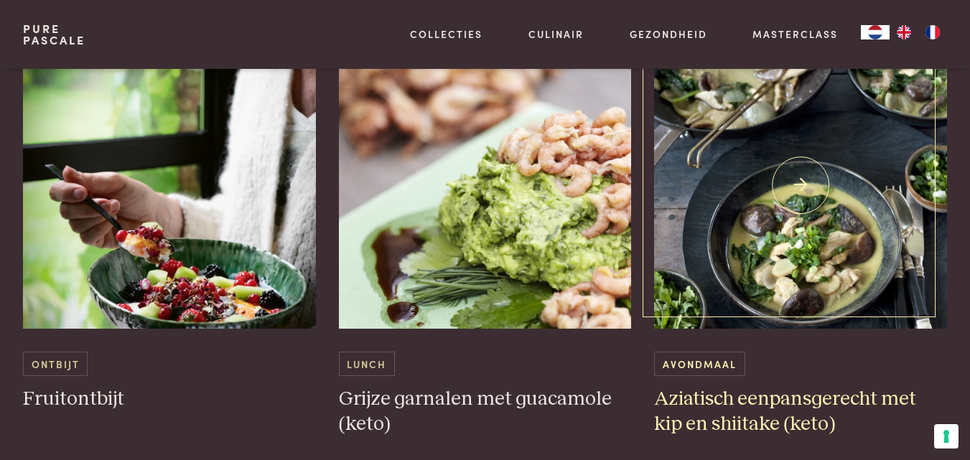
click at [747, 178] on img at bounding box center [800, 185] width 293 height 287
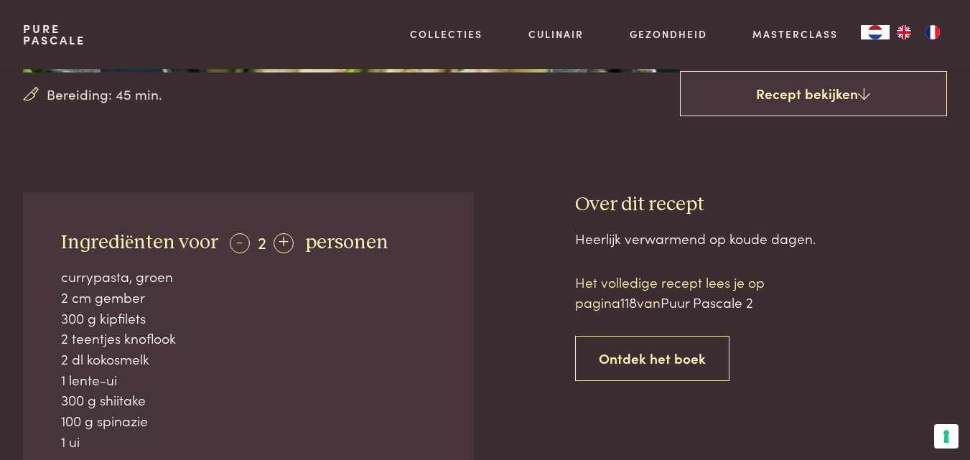
scroll to position [486, 0]
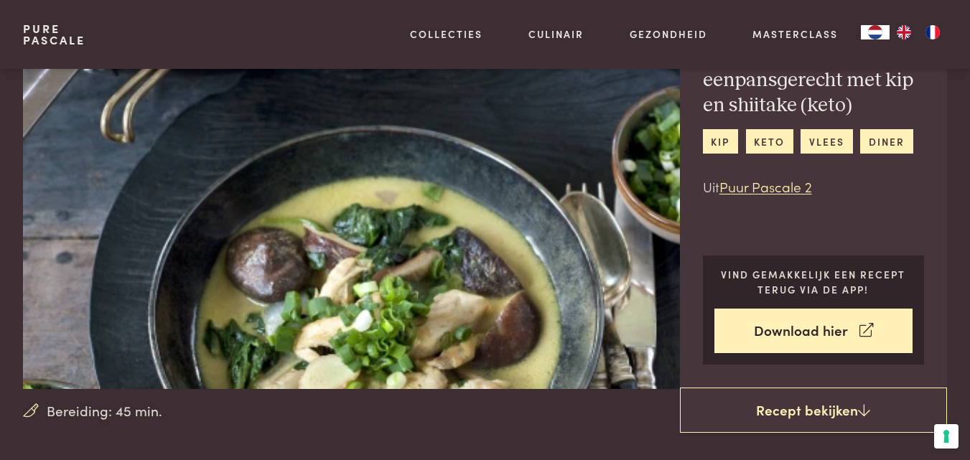
scroll to position [87, 0]
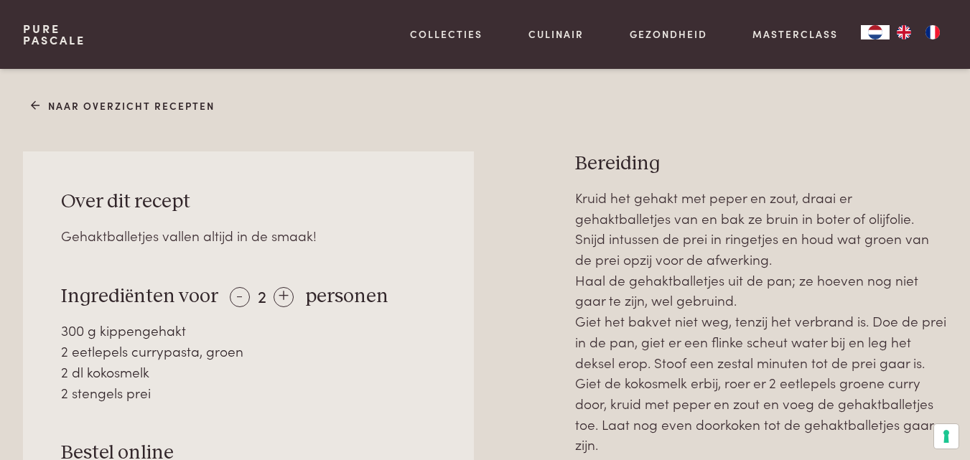
scroll to position [512, 0]
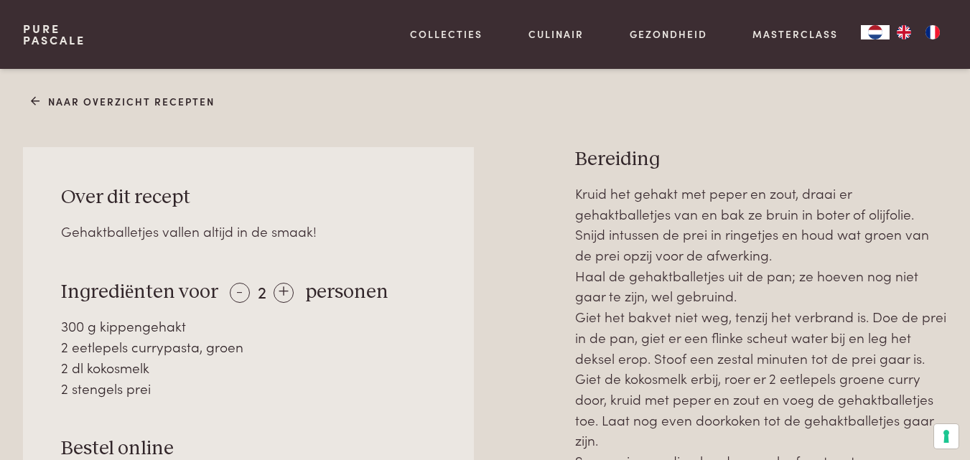
drag, startPoint x: 0, startPoint y: 0, endPoint x: 979, endPoint y: 125, distance: 986.9
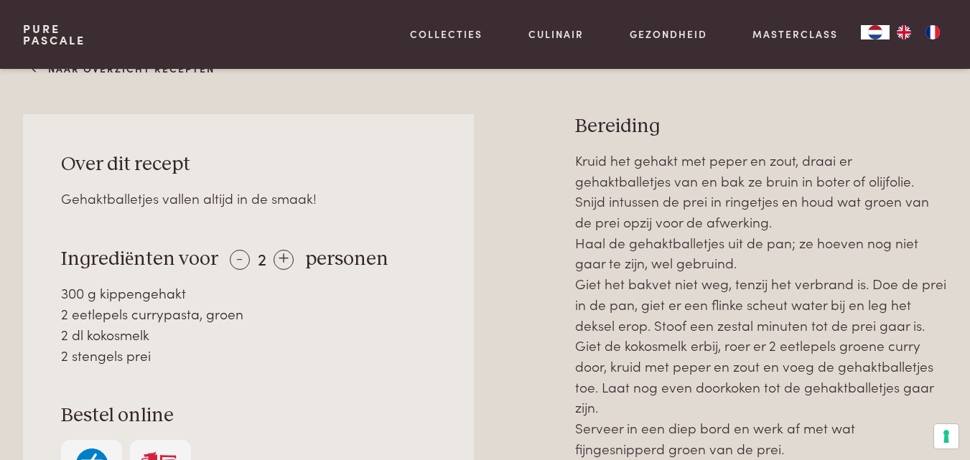
scroll to position [550, 0]
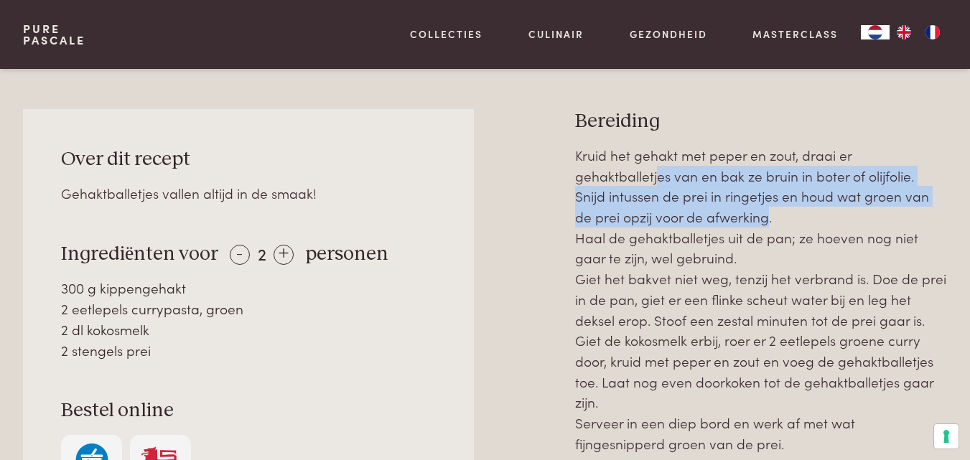
drag, startPoint x: 660, startPoint y: 177, endPoint x: 731, endPoint y: 223, distance: 84.8
click at [729, 223] on p "Kruid het gehakt met peper en zout, draai er gehaktballetjes van en bak ze brui…" at bounding box center [761, 299] width 372 height 309
click at [731, 223] on p "Kruid het gehakt met peper en zout, draai er gehaktballetjes van en bak ze brui…" at bounding box center [761, 299] width 372 height 309
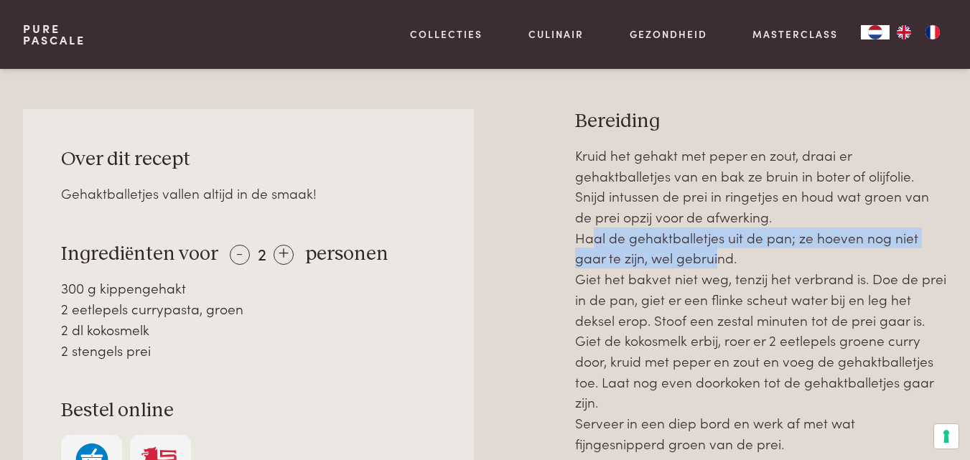
drag, startPoint x: 587, startPoint y: 232, endPoint x: 713, endPoint y: 265, distance: 130.6
click at [713, 265] on p "Kruid het gehakt met peper en zout, draai er gehaktballetjes van en bak ze brui…" at bounding box center [761, 299] width 372 height 309
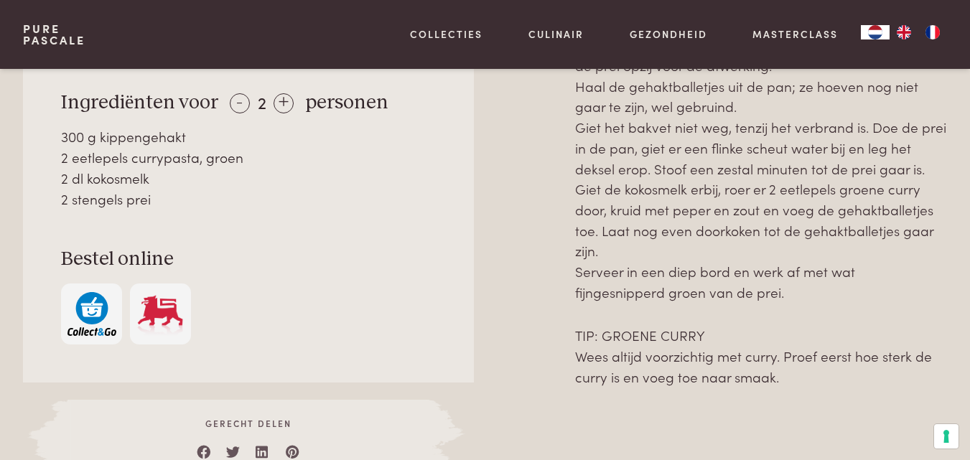
scroll to position [706, 0]
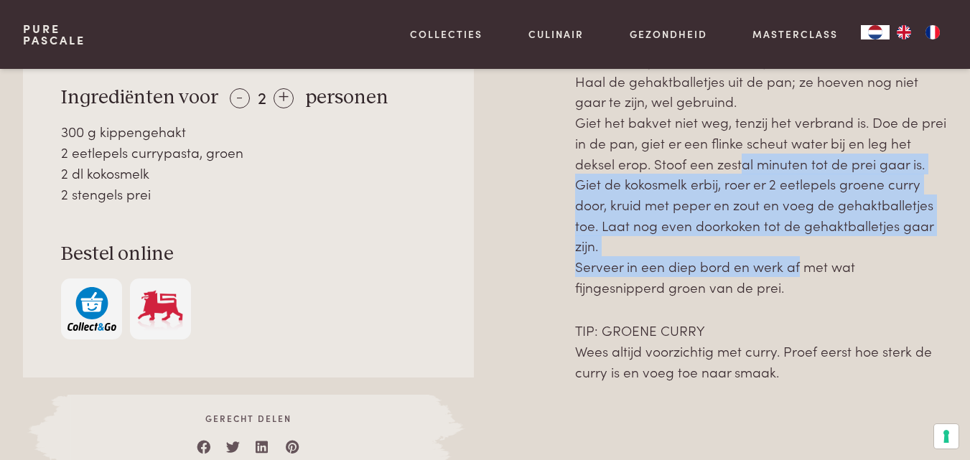
drag, startPoint x: 734, startPoint y: 174, endPoint x: 791, endPoint y: 264, distance: 106.7
click at [791, 264] on p "Kruid het gehakt met peper en zout, draai er gehaktballetjes van en bak ze brui…" at bounding box center [761, 143] width 372 height 309
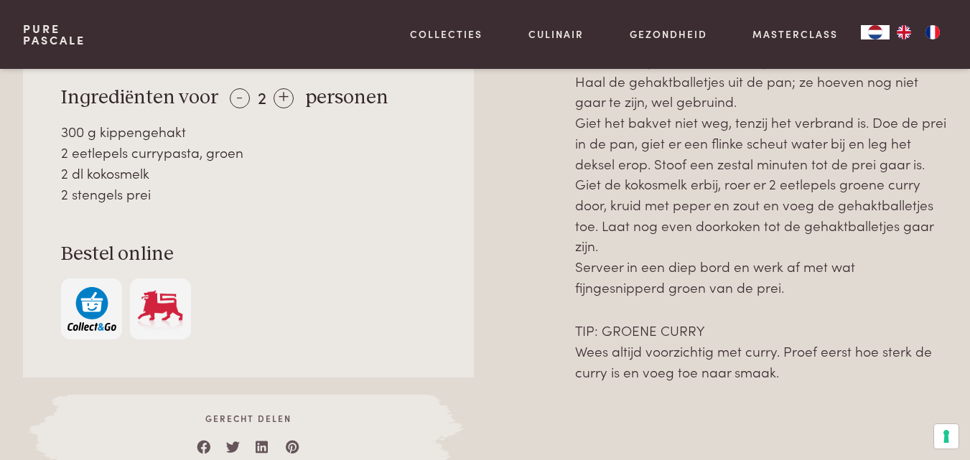
drag, startPoint x: 675, startPoint y: 169, endPoint x: 778, endPoint y: 296, distance: 163.8
click at [778, 296] on p "Kruid het gehakt met peper en zout, draai er gehaktballetjes van en bak ze brui…" at bounding box center [761, 143] width 372 height 309
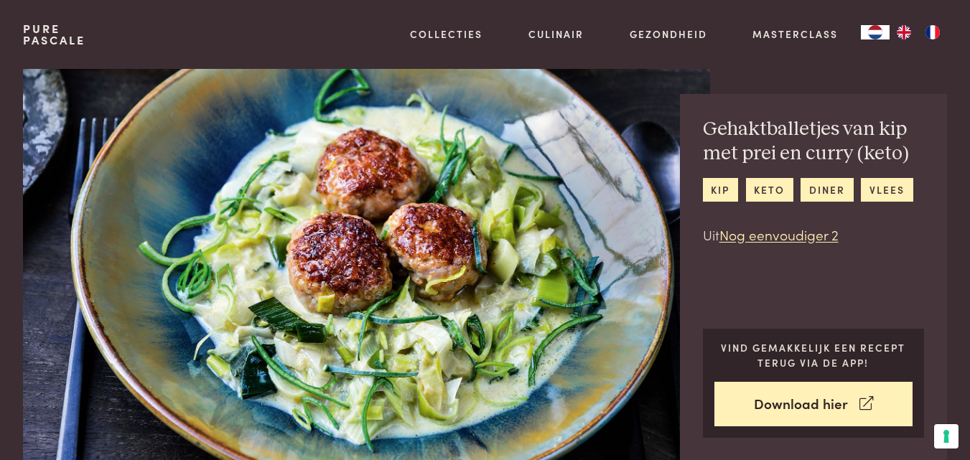
scroll to position [14, 0]
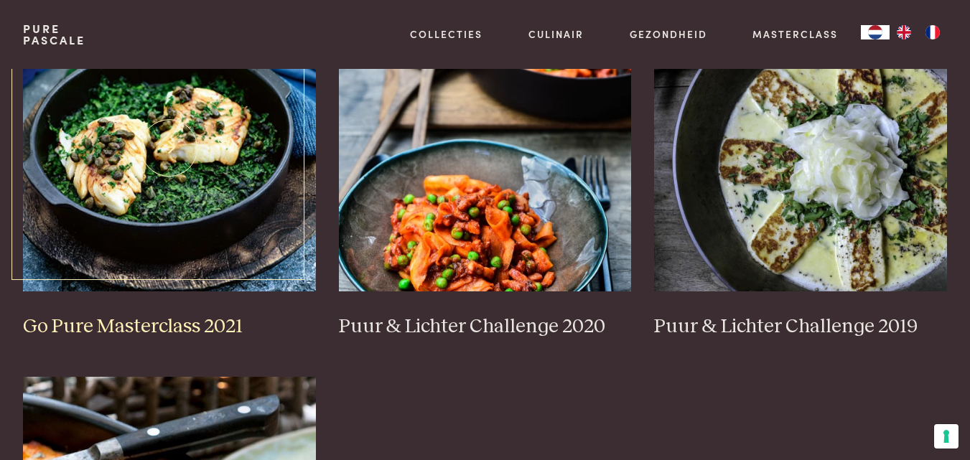
click at [78, 216] on img at bounding box center [169, 147] width 293 height 287
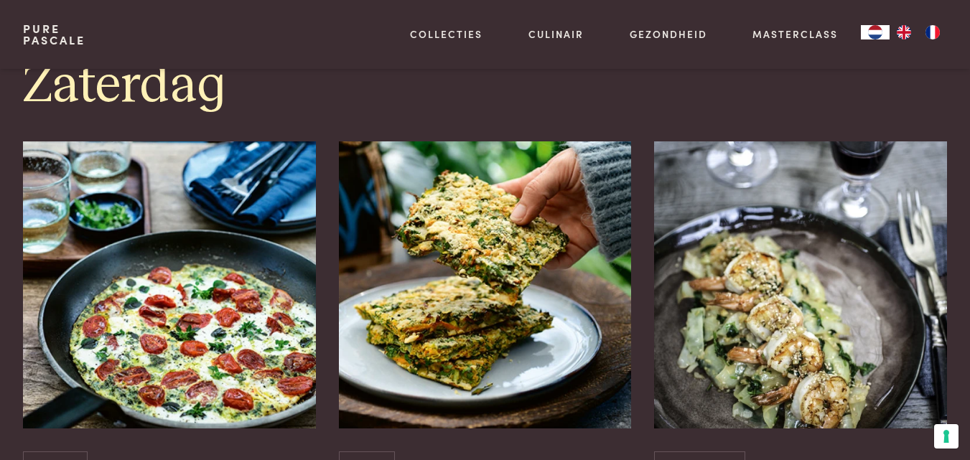
scroll to position [4084, 0]
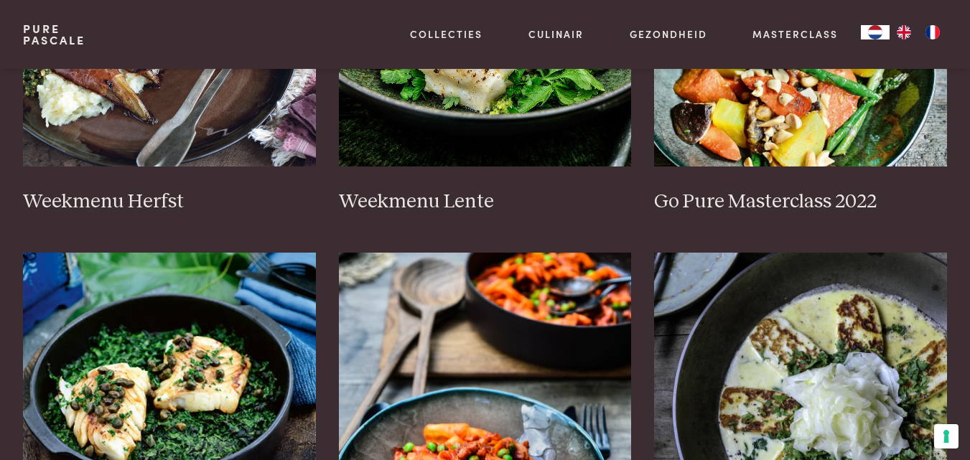
scroll to position [716, 0]
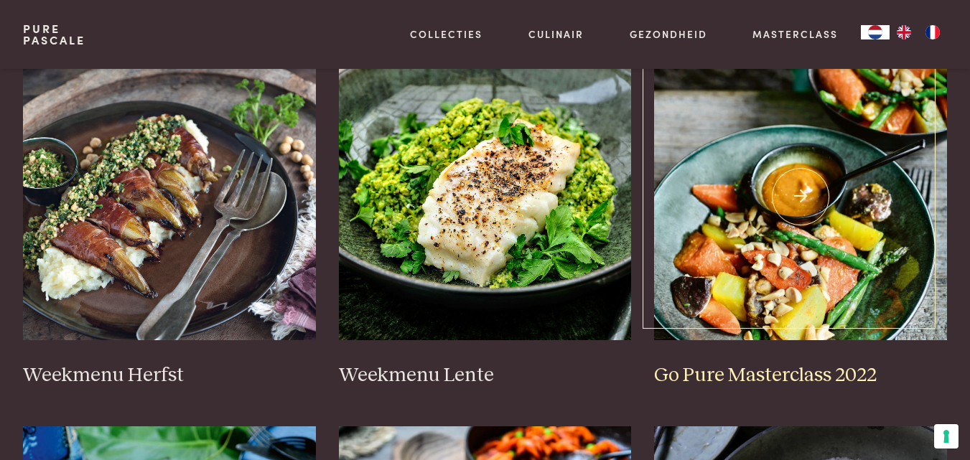
click at [738, 169] on img at bounding box center [800, 196] width 293 height 287
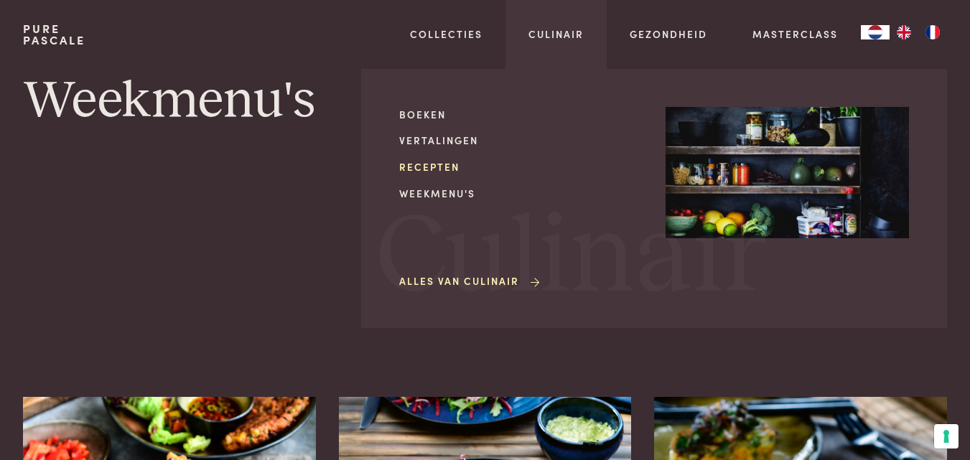
click at [447, 165] on link "Recepten" at bounding box center [520, 166] width 243 height 15
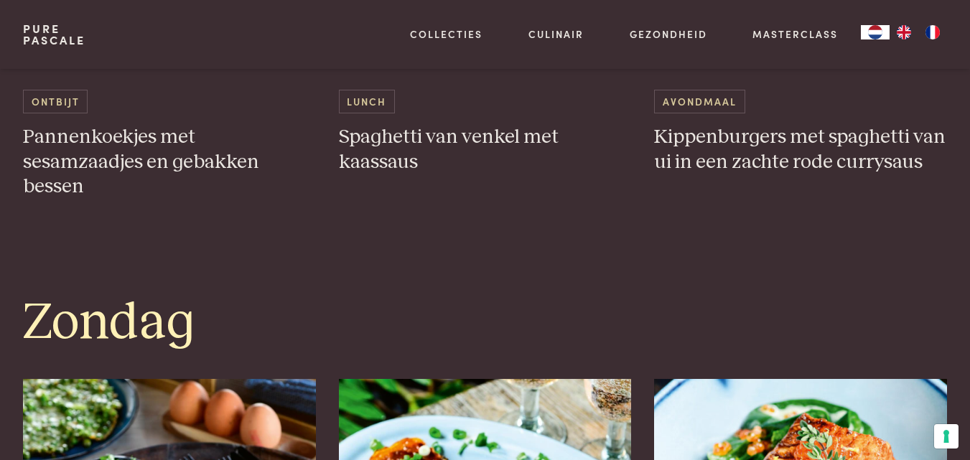
scroll to position [4135, 0]
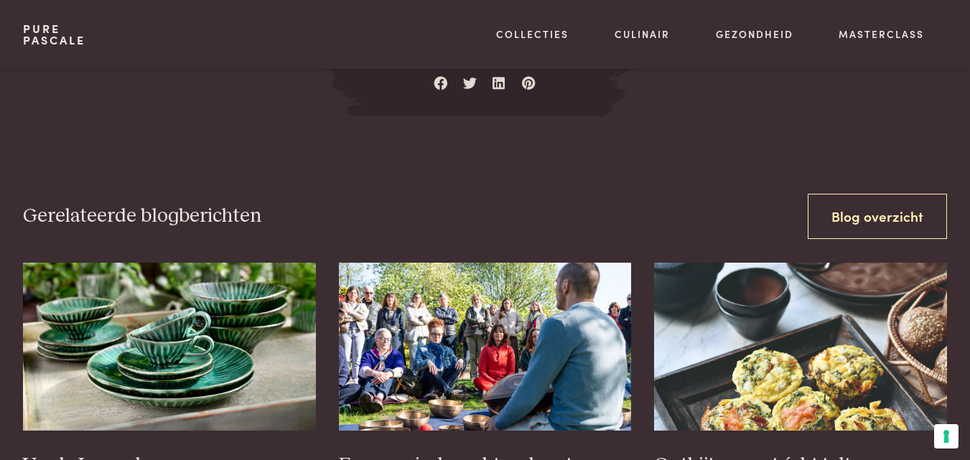
scroll to position [1107, 0]
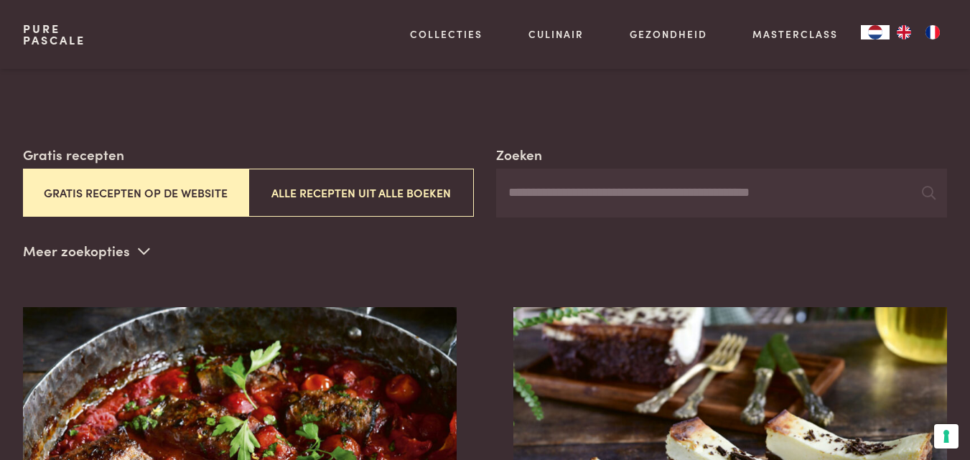
scroll to position [241, 0]
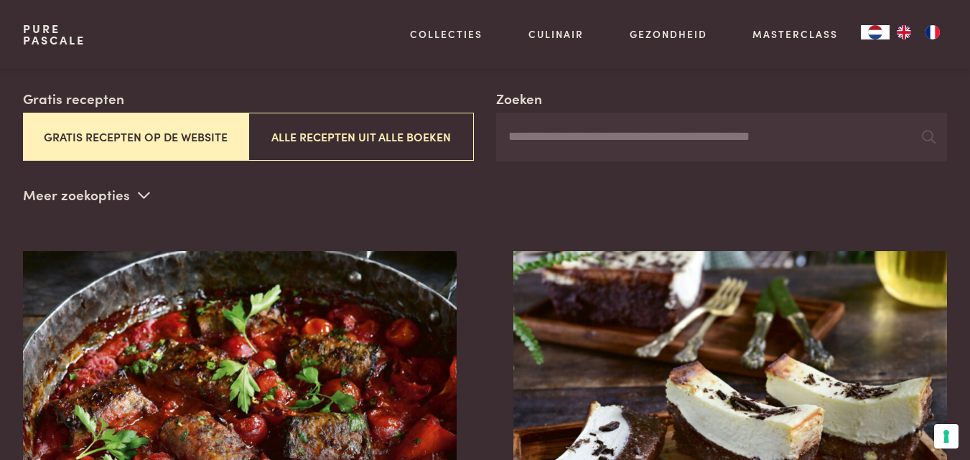
click at [744, 136] on input "Zoeken" at bounding box center [721, 137] width 451 height 49
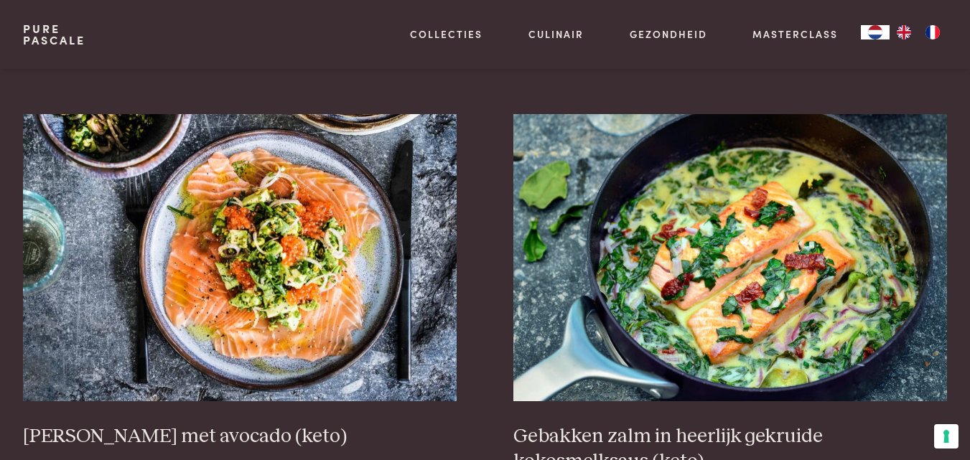
scroll to position [386, 0]
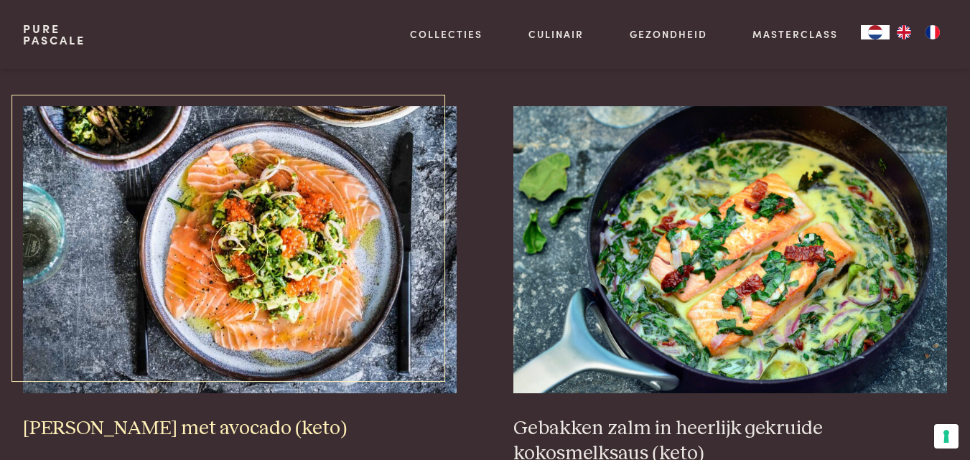
click at [340, 296] on img at bounding box center [240, 249] width 434 height 287
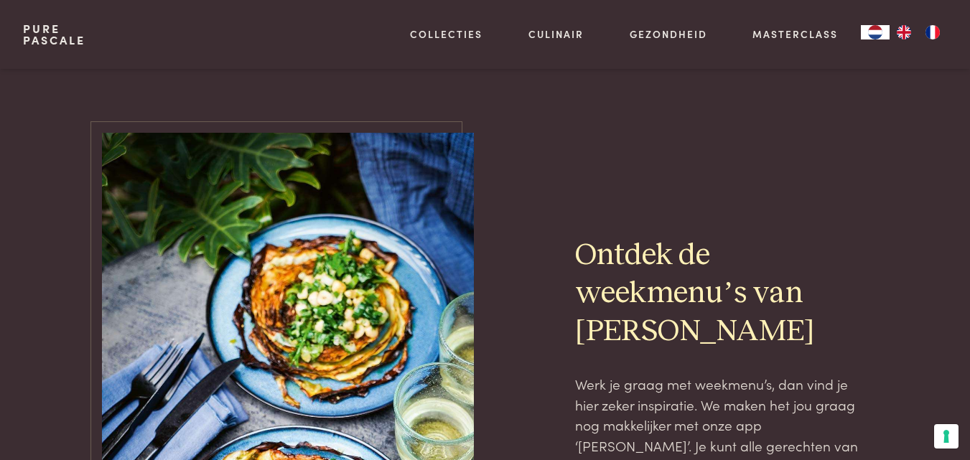
scroll to position [0, 0]
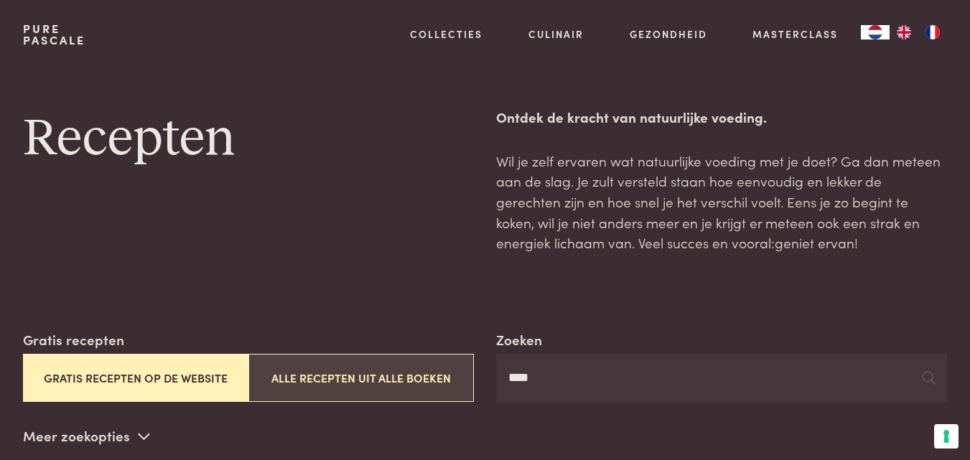
drag, startPoint x: 593, startPoint y: 381, endPoint x: 401, endPoint y: 388, distance: 191.8
click at [412, 388] on div "Zoeken **** Gratis recepten Gratis recepten op de website Alle recepten uit all…" at bounding box center [485, 365] width 924 height 73
type input "********"
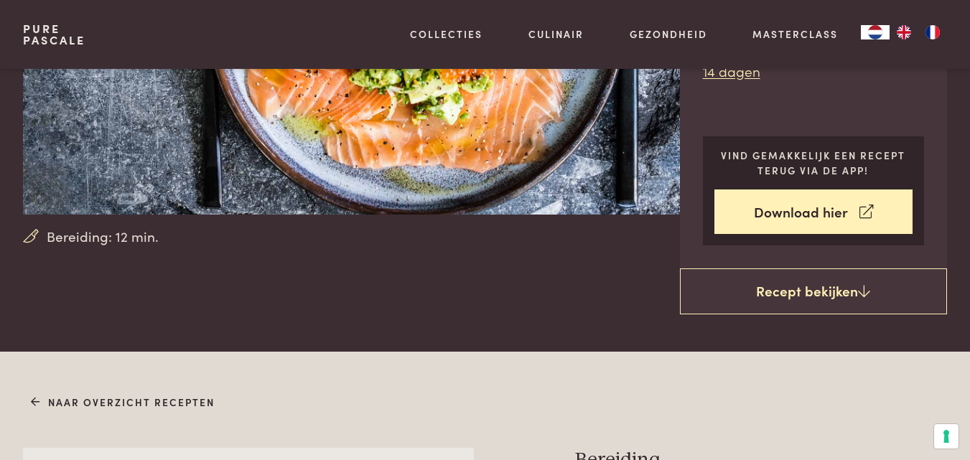
scroll to position [145, 0]
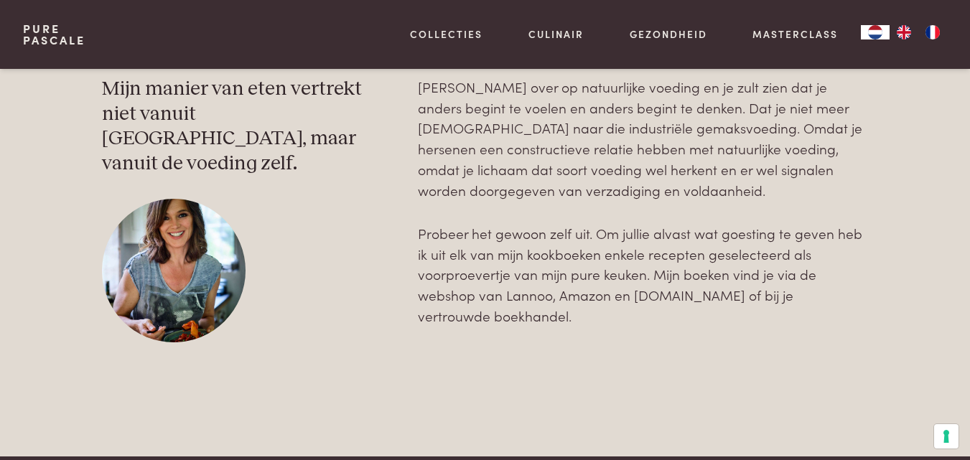
scroll to position [2923, 0]
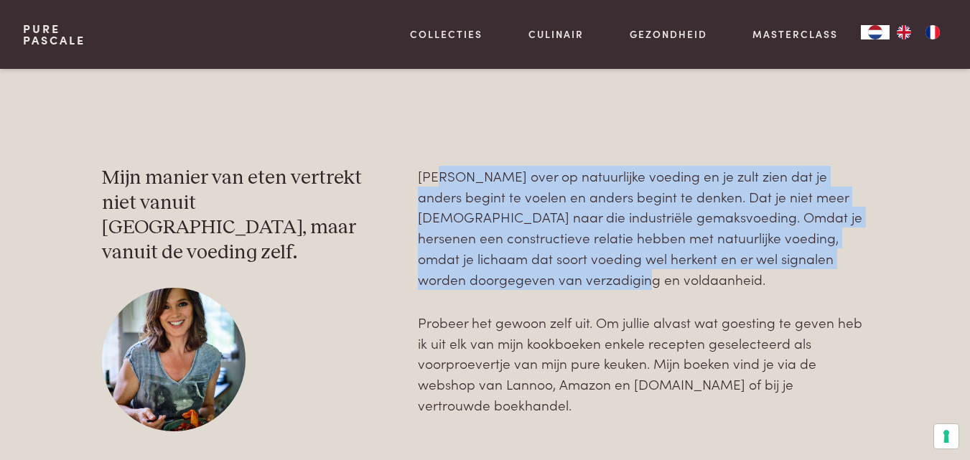
drag, startPoint x: 443, startPoint y: 172, endPoint x: 543, endPoint y: 272, distance: 142.1
click at [543, 272] on p "[PERSON_NAME] over op natuurlijke voeding en je zult zien dat je anders begint …" at bounding box center [643, 227] width 451 height 123
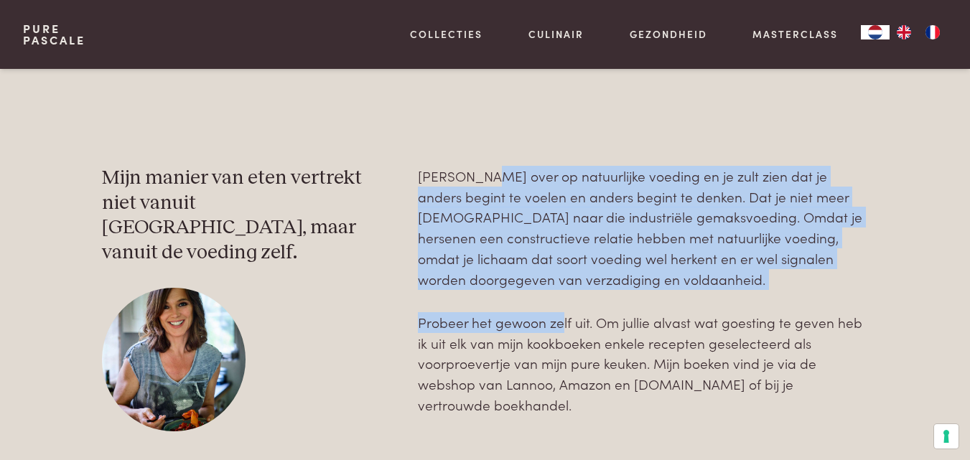
drag, startPoint x: 484, startPoint y: 184, endPoint x: 565, endPoint y: 302, distance: 142.9
click at [565, 301] on div "Schakel over op natuurlijke voeding en je zult zien dat je anders begint te voe…" at bounding box center [643, 290] width 451 height 249
click at [565, 302] on div "Schakel over op natuurlijke voeding en je zult zien dat je anders begint te voe…" at bounding box center [643, 290] width 451 height 249
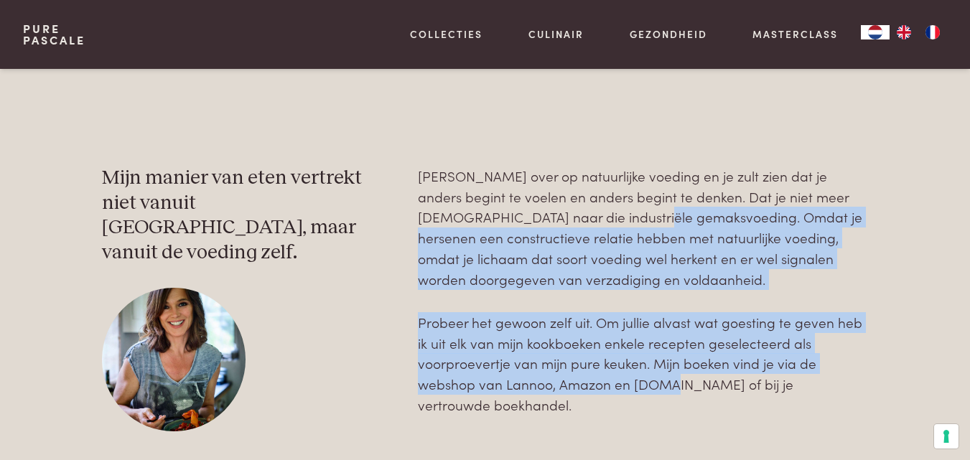
drag, startPoint x: 584, startPoint y: 210, endPoint x: 660, endPoint y: 379, distance: 185.7
click at [660, 379] on div "Schakel over op natuurlijke voeding en je zult zien dat je anders begint te voe…" at bounding box center [643, 290] width 451 height 249
click at [660, 379] on p "Probeer het gewoon zelf uit. Om jullie alvast wat goesting te geven heb ik uit …" at bounding box center [643, 363] width 451 height 103
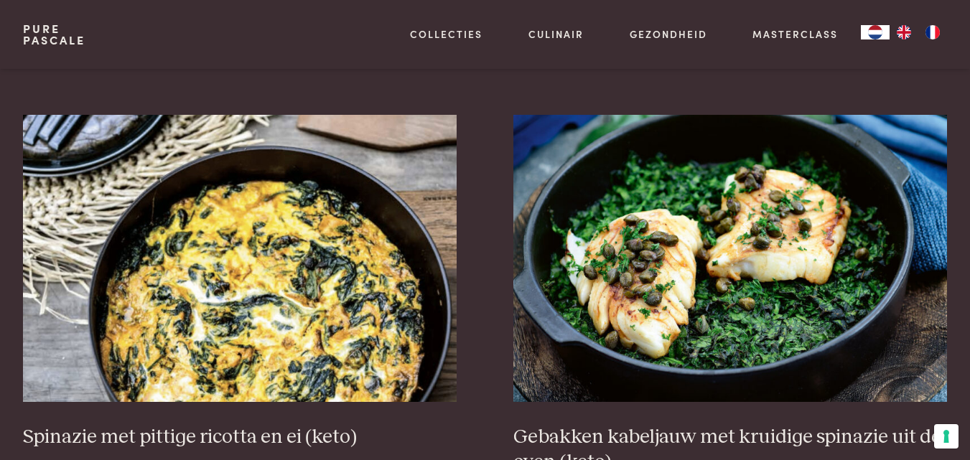
scroll to position [440, 0]
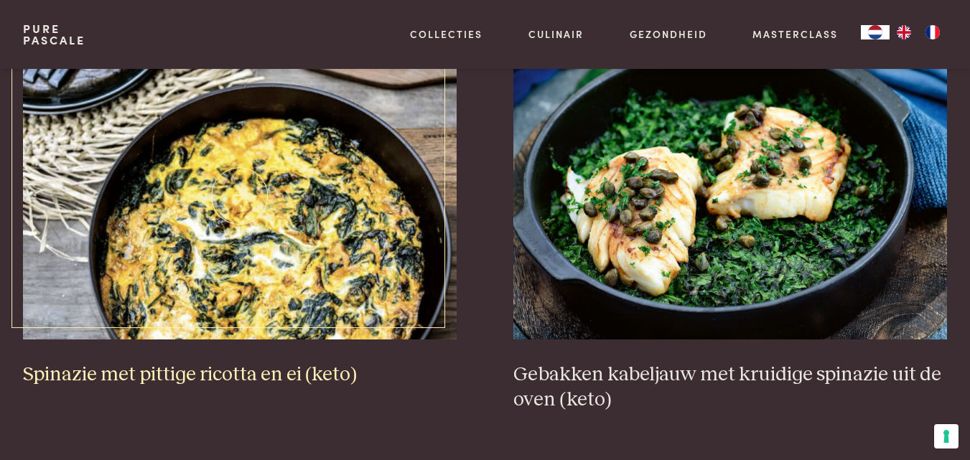
click at [98, 172] on img at bounding box center [240, 195] width 434 height 287
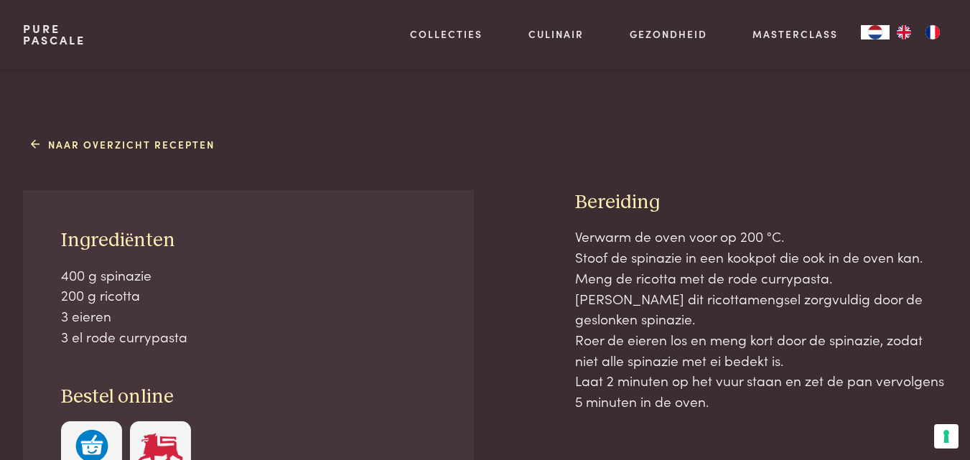
scroll to position [515, 0]
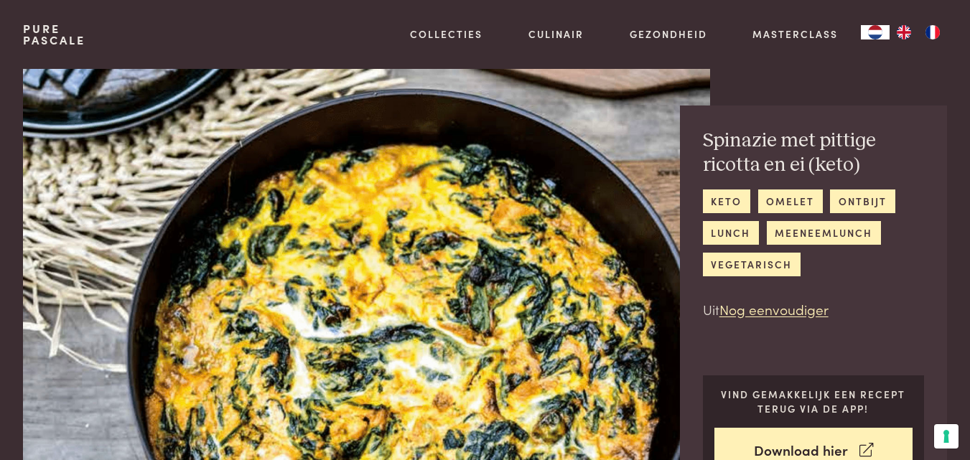
scroll to position [0, 0]
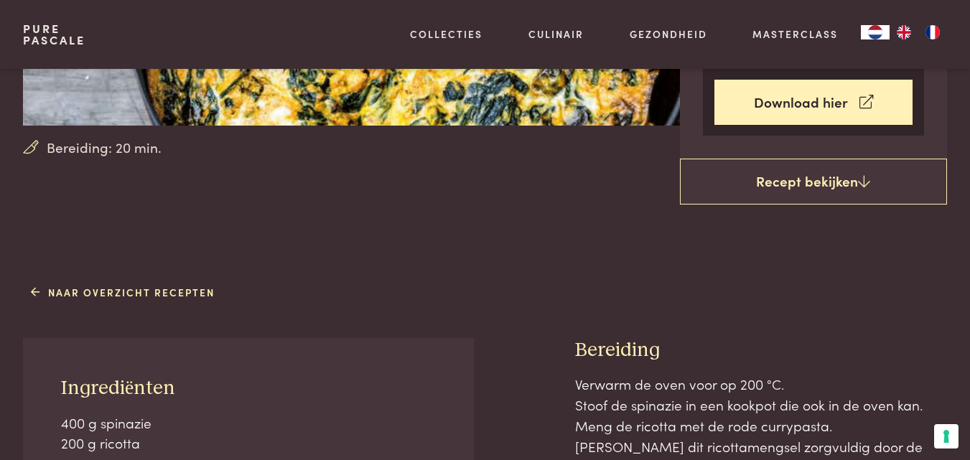
scroll to position [556, 0]
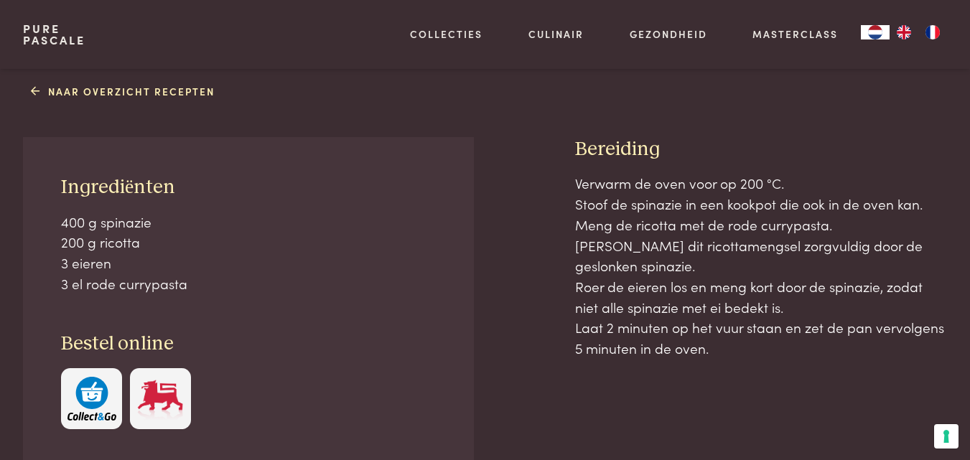
drag, startPoint x: 658, startPoint y: 207, endPoint x: 811, endPoint y: 376, distance: 228.2
click at [810, 375] on div "Verwarm de oven voor op 200 °C. Stoof de spinazie in een kookpot die ook in de …" at bounding box center [761, 368] width 372 height 390
click at [811, 376] on div "Verwarm de oven voor op 200 °C. Stoof de spinazie in een kookpot die ook in de …" at bounding box center [761, 368] width 372 height 390
drag, startPoint x: 657, startPoint y: 233, endPoint x: 766, endPoint y: 351, distance: 160.0
click at [766, 351] on p "Verwarm de oven voor op 200 °C. Stoof de spinazie in een kookpot die ook in de …" at bounding box center [761, 265] width 372 height 185
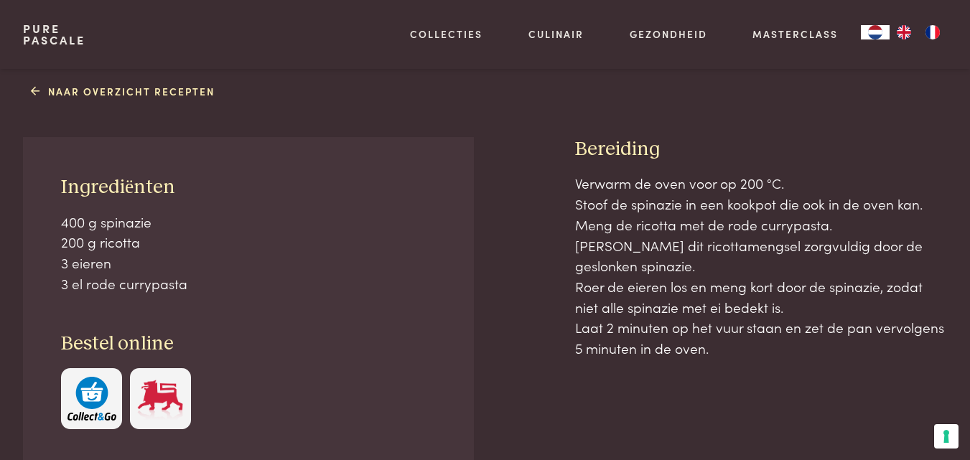
click at [766, 351] on p "Verwarm de oven voor op 200 °C. Stoof de spinazie in een kookpot die ook in de …" at bounding box center [761, 265] width 372 height 185
drag, startPoint x: 648, startPoint y: 216, endPoint x: 744, endPoint y: 347, distance: 162.2
click at [744, 347] on p "Verwarm de oven voor op 200 °C. Stoof de spinazie in een kookpot die ook in de …" at bounding box center [761, 265] width 372 height 185
click at [746, 345] on p "Verwarm de oven voor op 200 °C. Stoof de spinazie in een kookpot die ook in de …" at bounding box center [761, 265] width 372 height 185
click at [618, 201] on p "Verwarm de oven voor op 200 °C. Stoof de spinazie in een kookpot die ook in de …" at bounding box center [761, 265] width 372 height 185
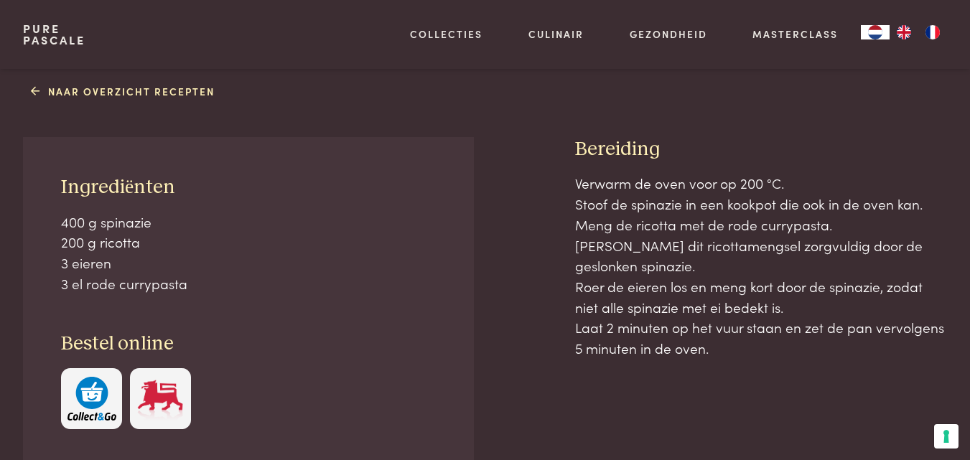
drag, startPoint x: 588, startPoint y: 281, endPoint x: 745, endPoint y: 355, distance: 173.4
click at [745, 355] on p "Verwarm de oven voor op 200 °C. Stoof de spinazie in een kookpot die ook in de …" at bounding box center [761, 265] width 372 height 185
drag, startPoint x: 574, startPoint y: 184, endPoint x: 586, endPoint y: 197, distance: 17.3
click at [577, 192] on div "Ingrediënten 400 g spinazie 200 g ricotta 3 eieren 3 el rode currypasta Bestel …" at bounding box center [485, 350] width 924 height 427
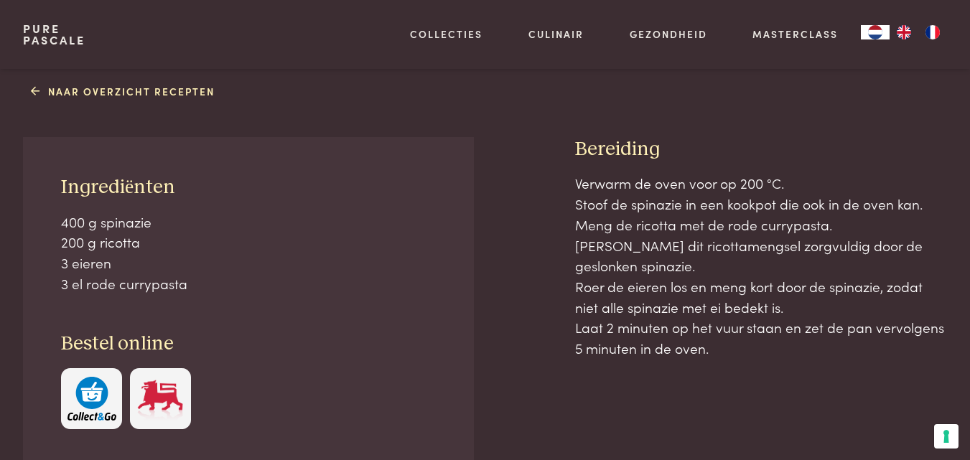
click at [701, 300] on p "Verwarm de oven voor op 200 °C. Stoof de spinazie in een kookpot die ook in de …" at bounding box center [761, 265] width 372 height 185
drag, startPoint x: 734, startPoint y: 349, endPoint x: 580, endPoint y: 179, distance: 229.7
click at [581, 179] on p "Verwarm de oven voor op 200 °C. Stoof de spinazie in een kookpot die ook in de …" at bounding box center [761, 265] width 372 height 185
click at [671, 253] on p "Verwarm de oven voor op 200 °C. Stoof de spinazie in een kookpot die ook in de …" at bounding box center [761, 265] width 372 height 185
drag, startPoint x: 665, startPoint y: 278, endPoint x: 786, endPoint y: 352, distance: 141.4
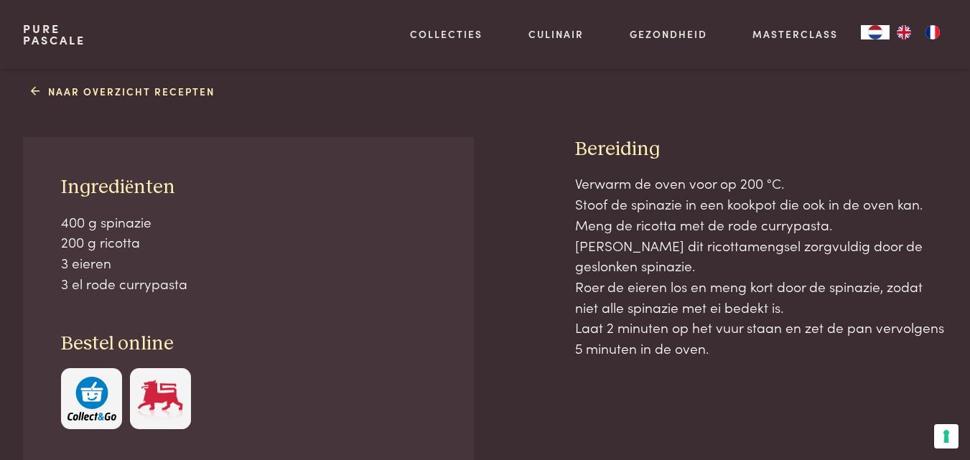
click at [786, 352] on p "Verwarm de oven voor op 200 °C. Stoof de spinazie in een kookpot die ook in de …" at bounding box center [761, 265] width 372 height 185
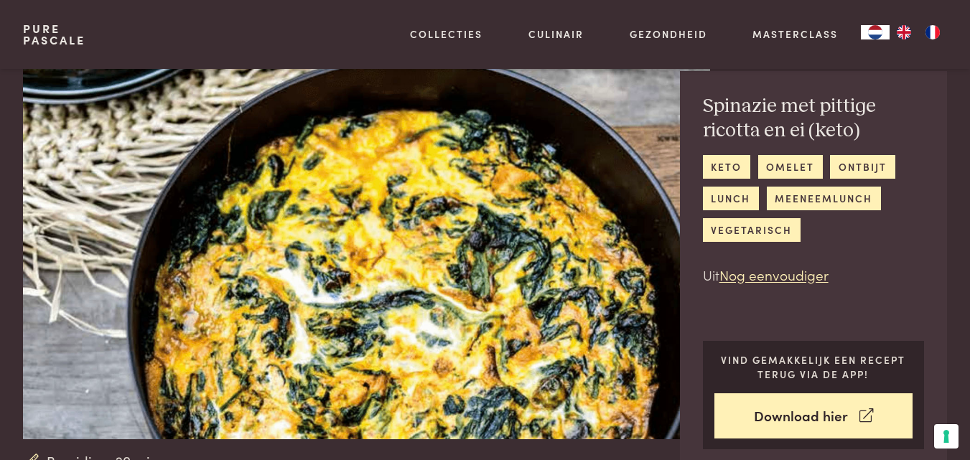
scroll to position [37, 0]
